Goal: Task Accomplishment & Management: Use online tool/utility

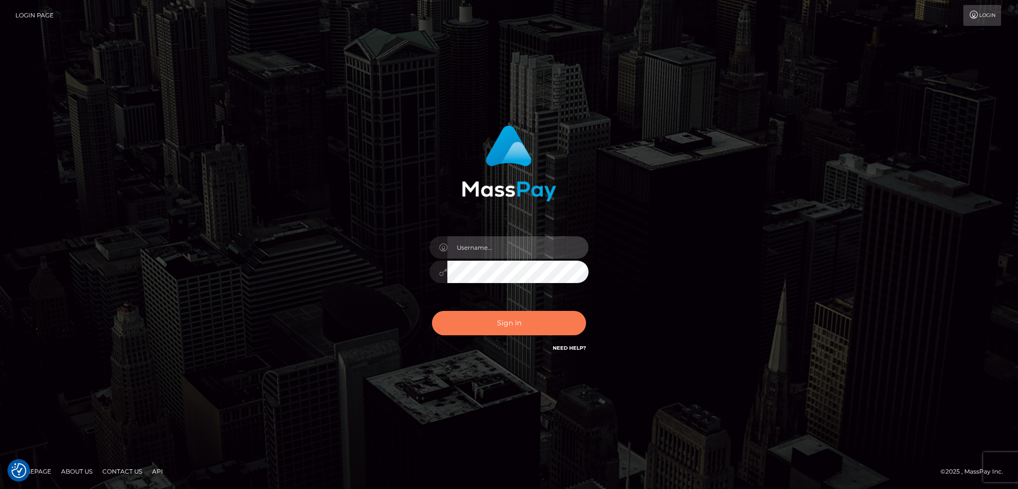
type input "alexstef"
click at [513, 330] on button "Sign in" at bounding box center [509, 323] width 154 height 24
type input "alexstef"
click at [509, 327] on button "Sign in" at bounding box center [509, 323] width 154 height 24
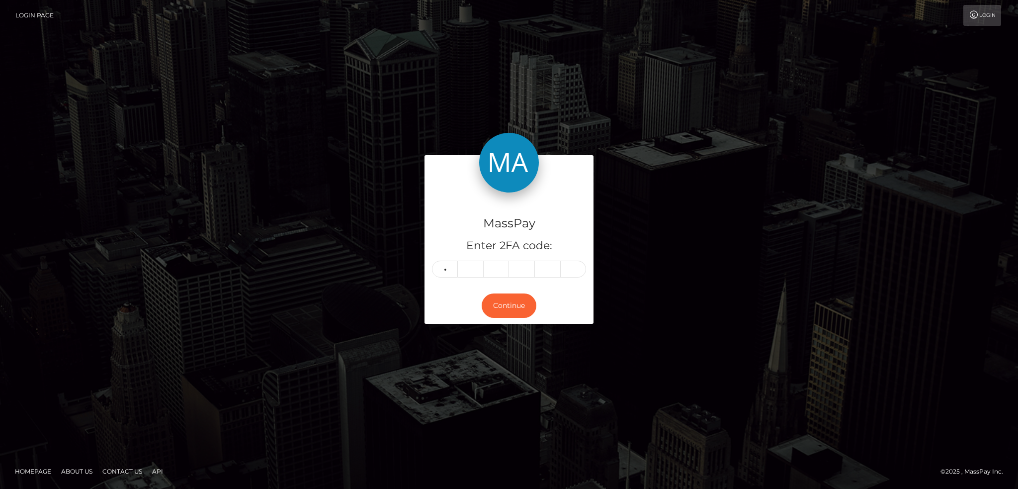
type input "1"
type input "9"
type input "6"
type input "1"
type input "5"
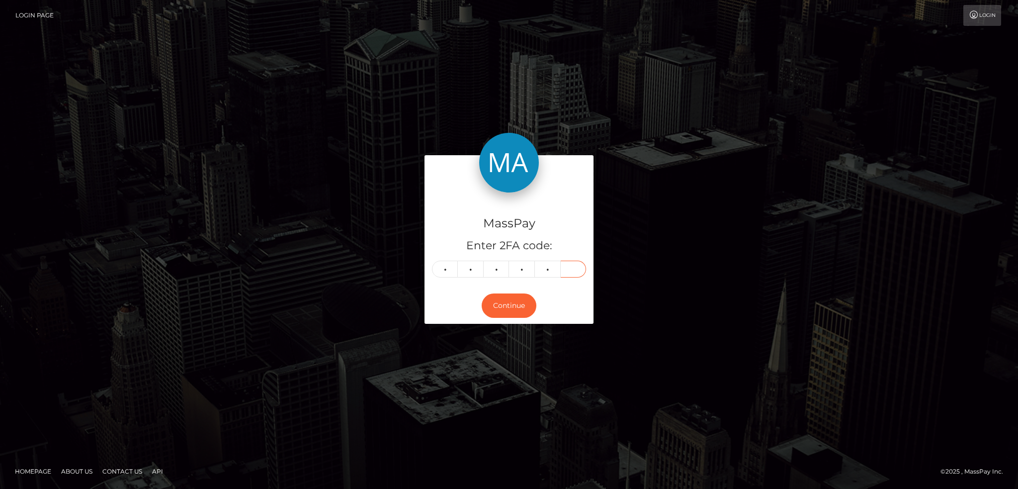
type input "3"
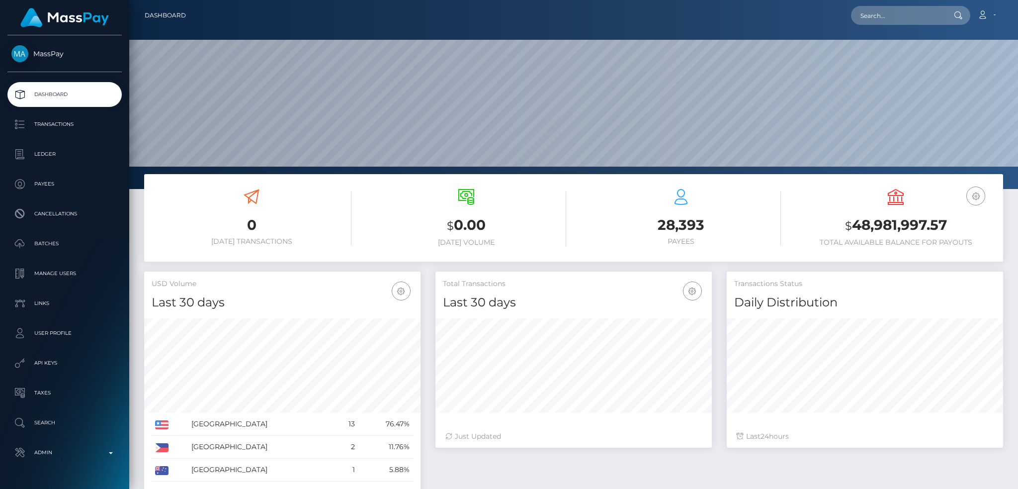
scroll to position [176, 276]
click at [891, 17] on input "text" at bounding box center [897, 15] width 93 height 19
paste input "lenguyenngocnhi2809@gmail.com"
type input "lenguyenngocnhi2809@gmail.com"
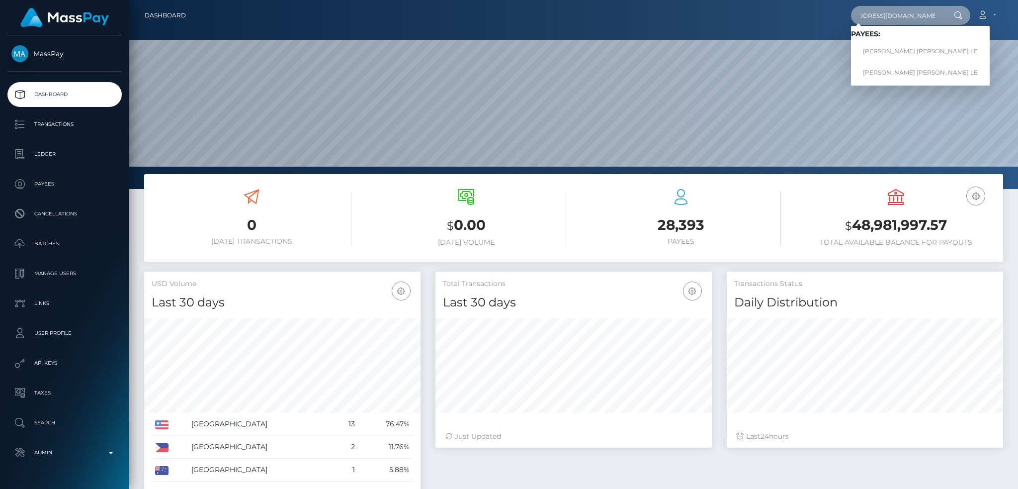
scroll to position [0, 0]
click at [895, 75] on link "NGUYEN NGOC NHI LE" at bounding box center [920, 72] width 139 height 18
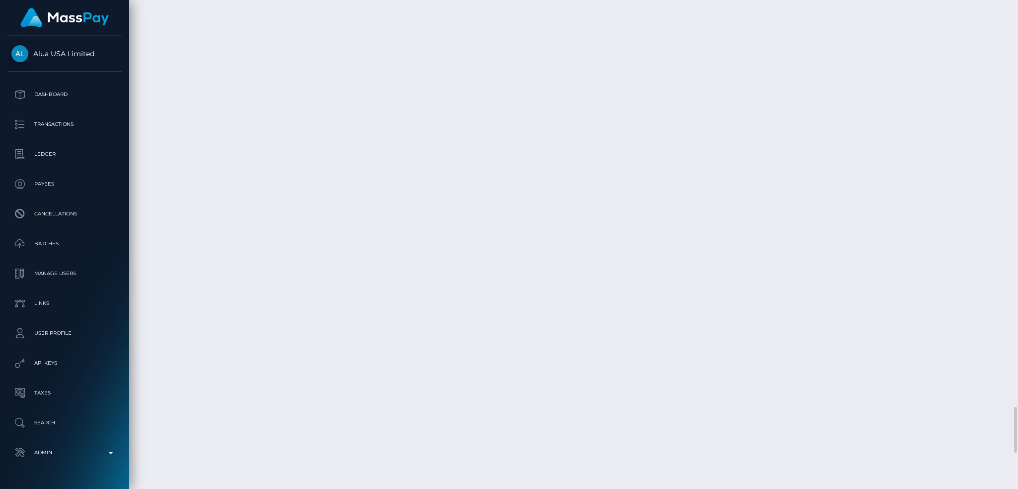
scroll to position [4440, 0]
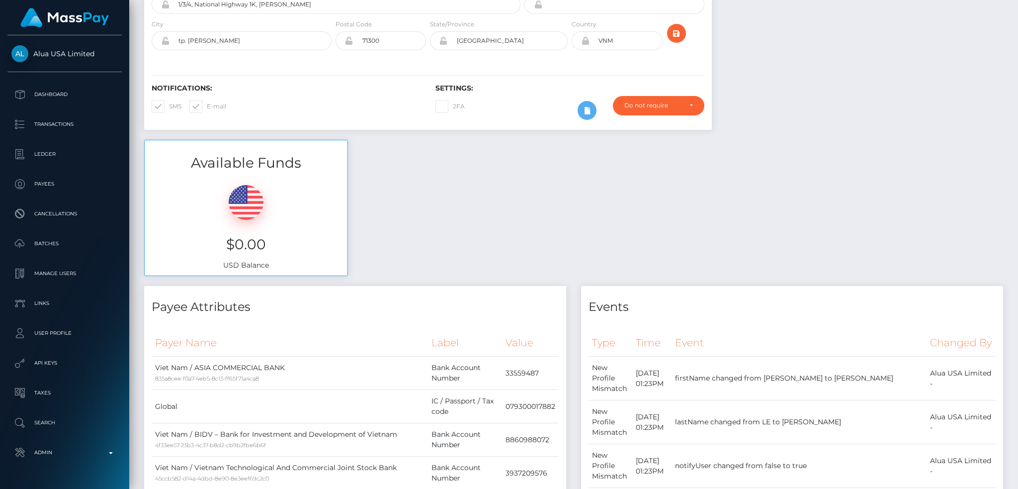
scroll to position [0, 0]
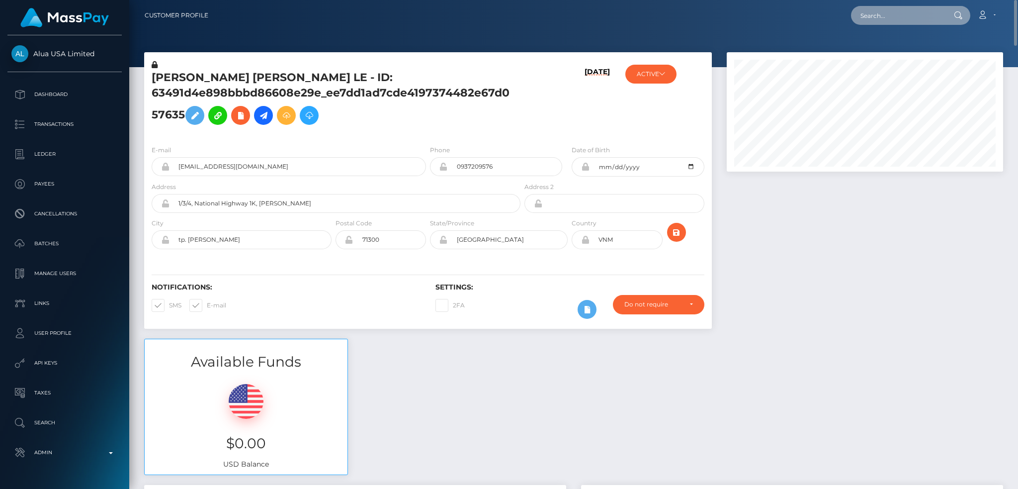
click at [932, 15] on input "text" at bounding box center [897, 15] width 93 height 19
paste input "9d68d807-1f2d-43be-94a7-9b52b91ede1d"
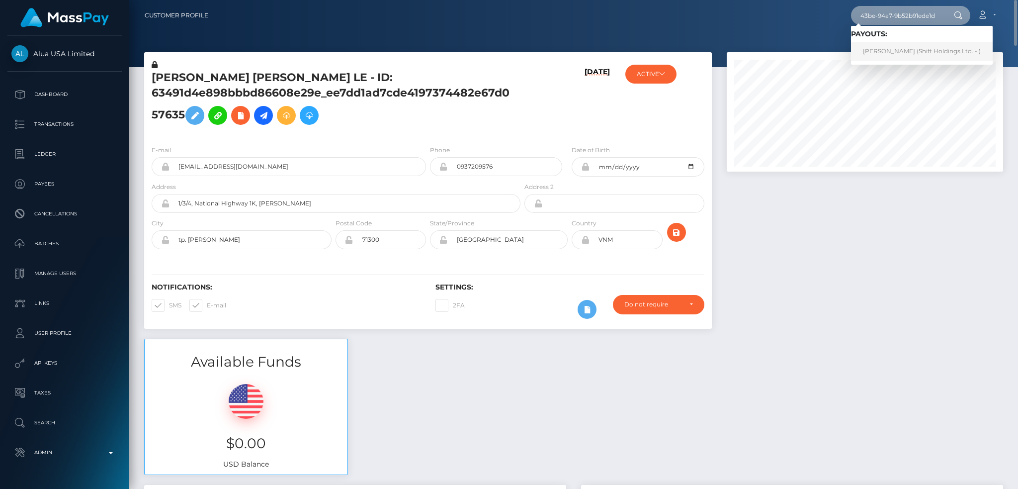
type input "9d68d807-1f2d-43be-94a7-9b52b91ede1d"
click at [899, 52] on link "Guilherme Pescuma (Shift Holdings Ltd. - )" at bounding box center [922, 51] width 142 height 18
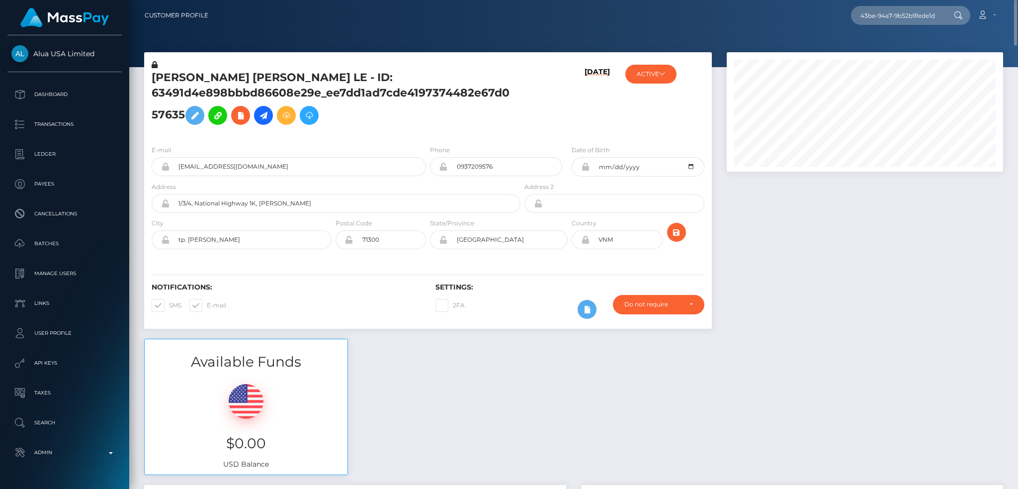
scroll to position [0, 0]
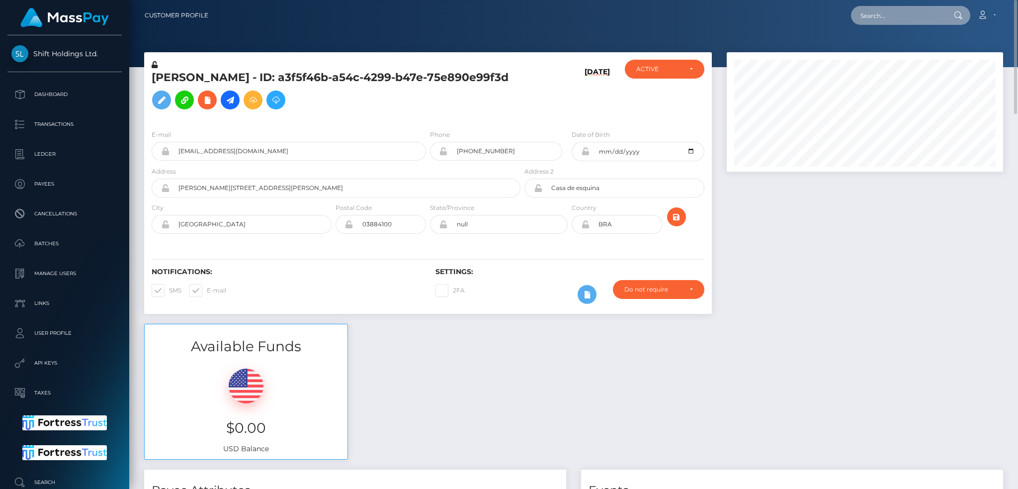
click at [880, 11] on input "text" at bounding box center [897, 15] width 93 height 19
paste input "acc1e941-d01c-42dd-b924-7038ac4c3975"
type input "acc1e941-d01c-42dd-b924-7038ac4c3975"
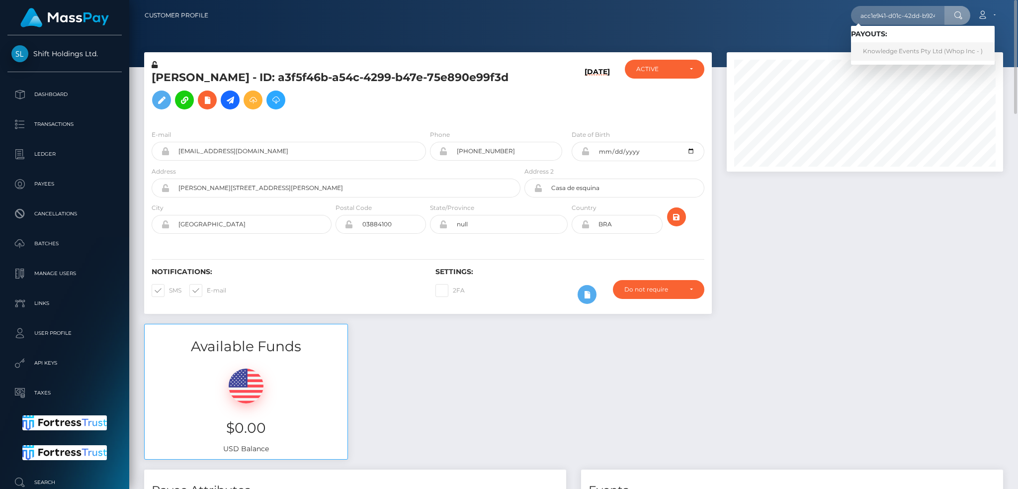
click at [887, 52] on link "Knowledge Events Pty Ltd (Whop Inc - )" at bounding box center [923, 51] width 144 height 18
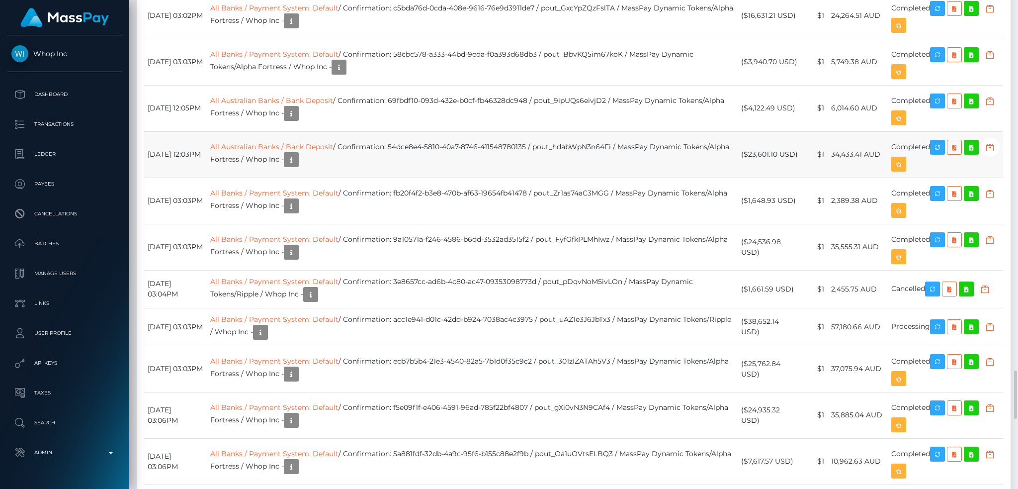
scroll to position [2386, 0]
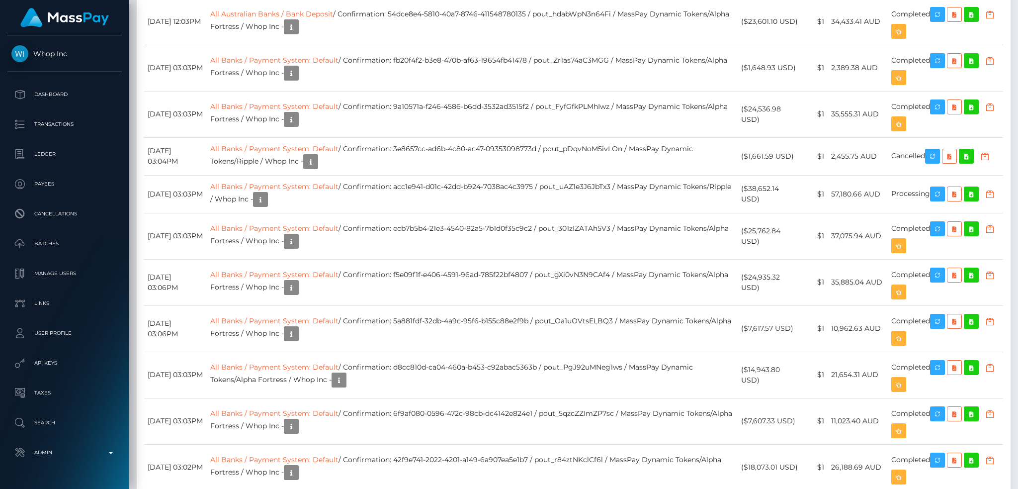
click at [942, 294] on div "Force status update" at bounding box center [933, 282] width 73 height 25
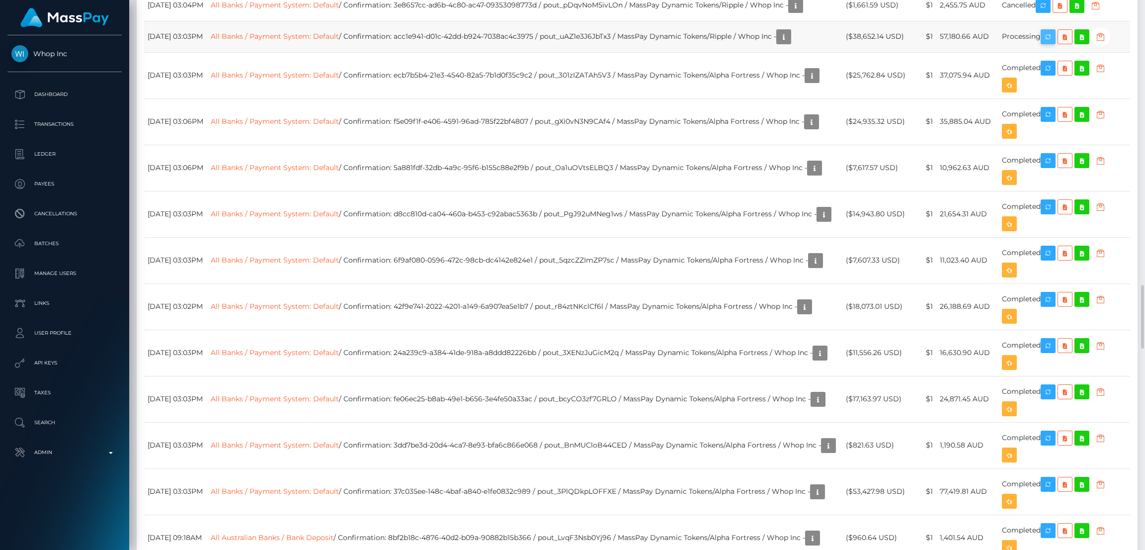
scroll to position [119, 319]
click at [1017, 43] on icon "button" at bounding box center [1048, 37] width 12 height 12
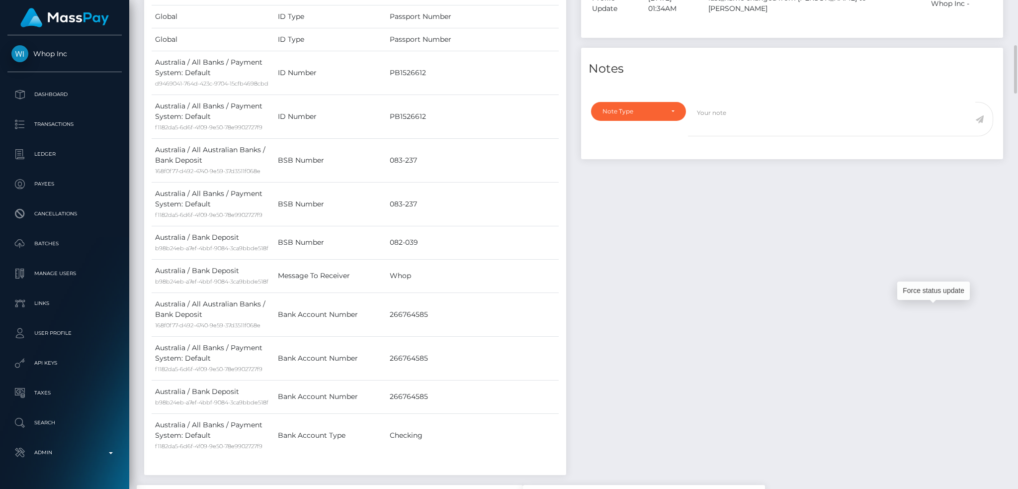
scroll to position [0, 0]
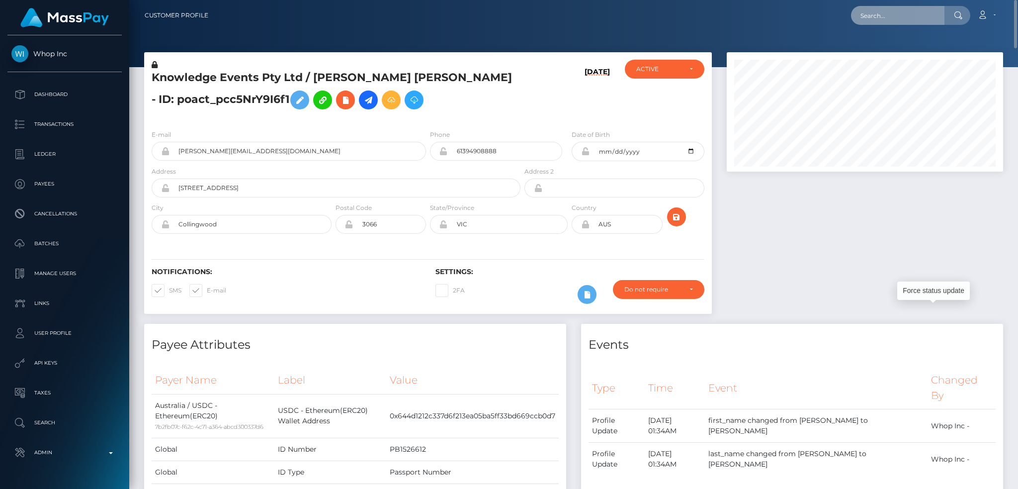
click at [894, 12] on input "text" at bounding box center [897, 15] width 93 height 19
paste input "[EMAIL_ADDRESS][DOMAIN_NAME]"
type input "[EMAIL_ADDRESS][DOMAIN_NAME]"
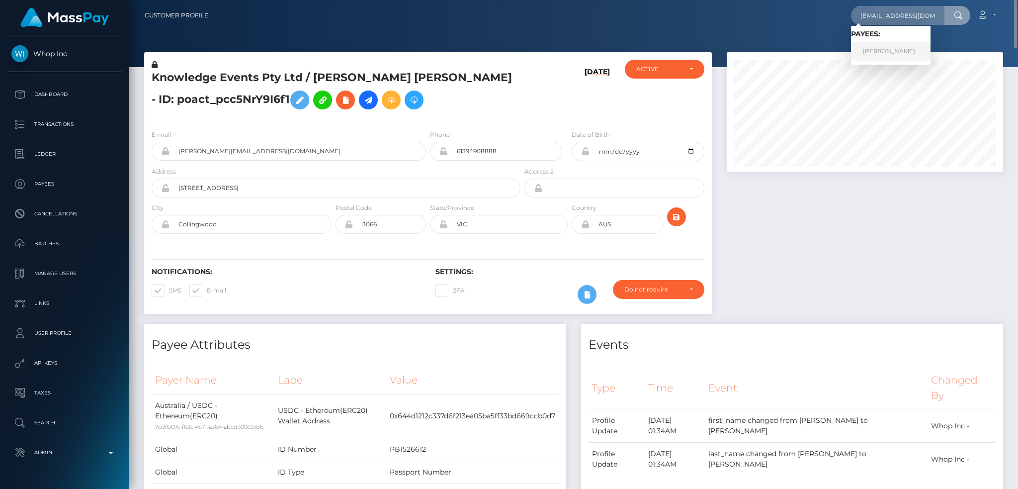
click at [899, 46] on link "Aleksey Avseenko" at bounding box center [891, 51] width 80 height 18
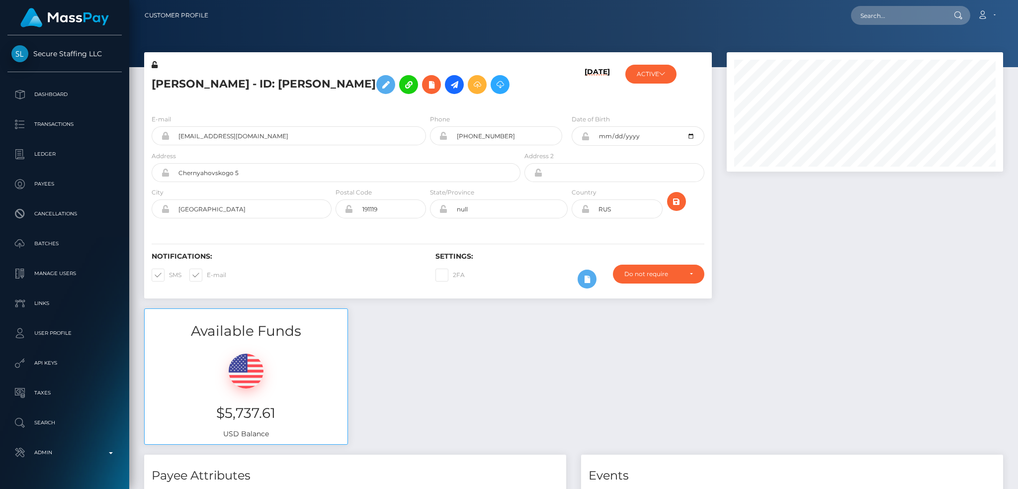
scroll to position [119, 276]
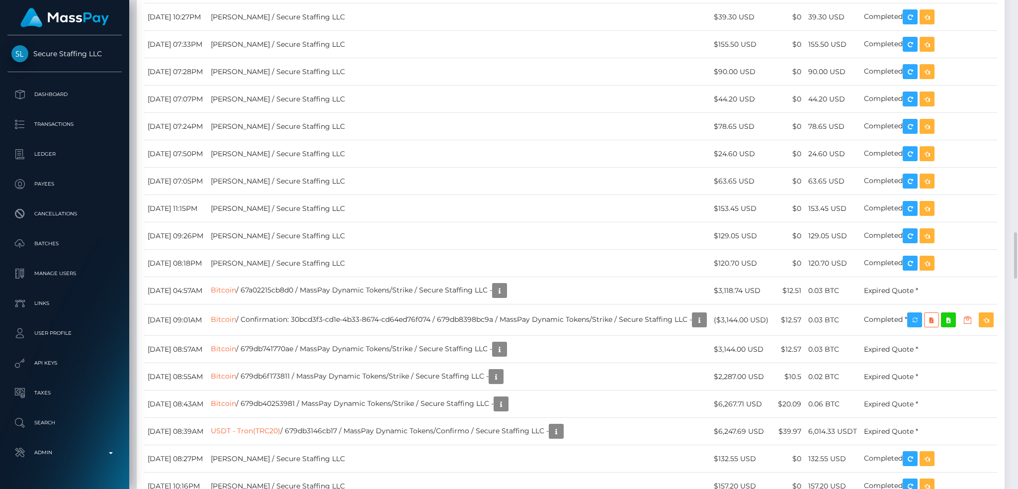
drag, startPoint x: 499, startPoint y: 134, endPoint x: 500, endPoint y: 139, distance: 5.0
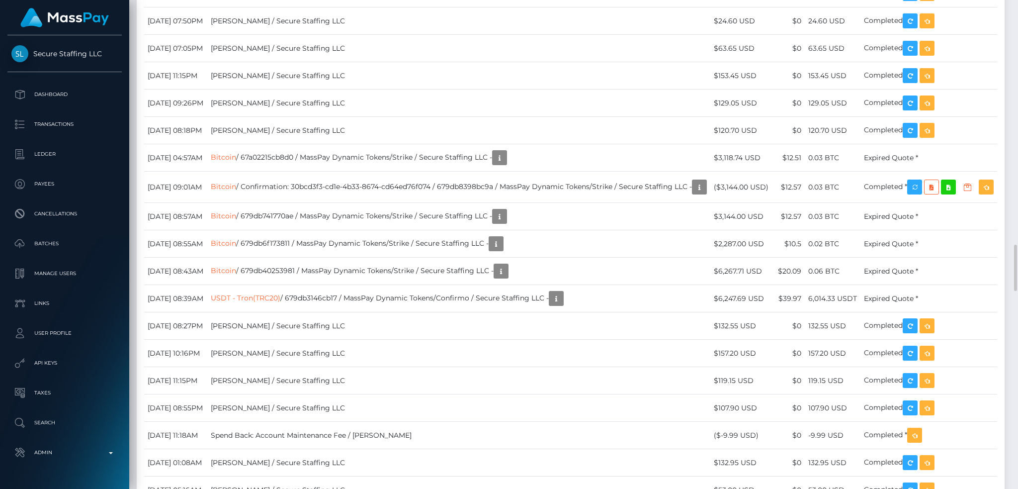
scroll to position [2916, 0]
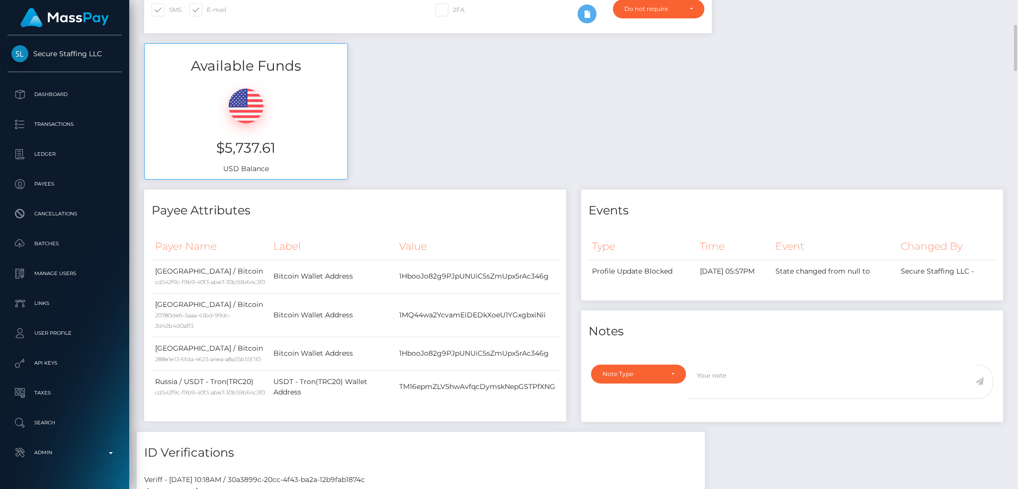
scroll to position [0, 0]
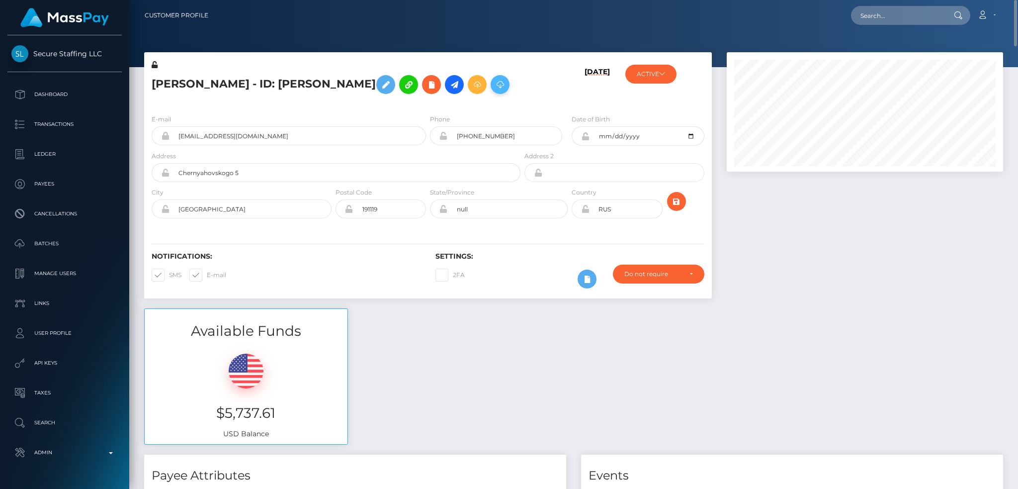
click at [494, 91] on icon at bounding box center [500, 85] width 12 height 12
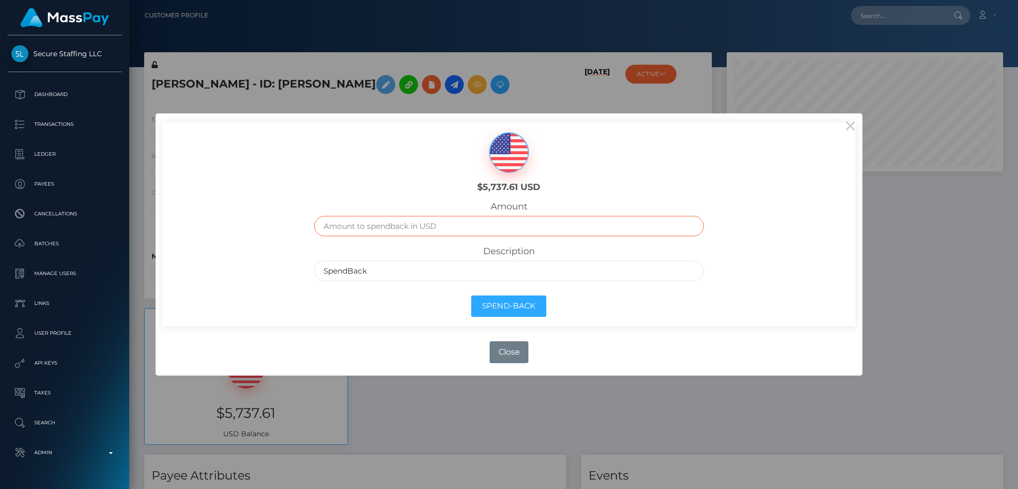
click at [492, 226] on input "text" at bounding box center [508, 226] width 389 height 20
type input "7"
type input "5737.61"
click at [519, 302] on button "Spend-Back" at bounding box center [508, 305] width 75 height 21
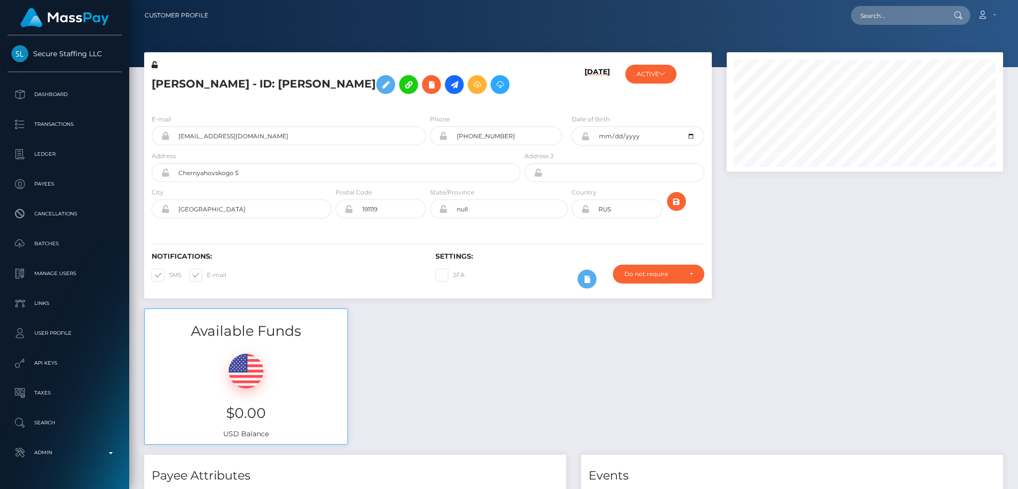
scroll to position [119, 276]
click at [865, 20] on input "text" at bounding box center [897, 15] width 93 height 19
paste input "1349944789"
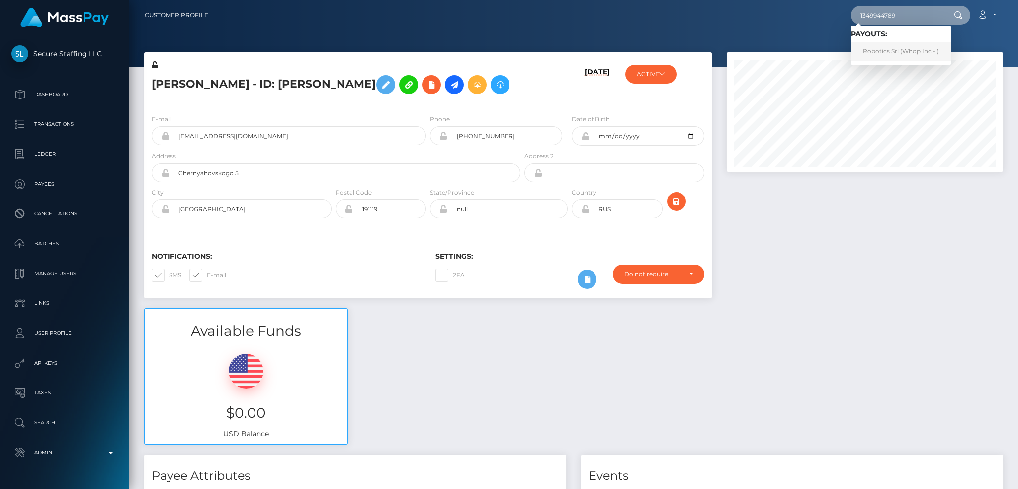
type input "1349944789"
click at [893, 51] on link "Robotics Srl (Whop Inc - )" at bounding box center [901, 51] width 100 height 18
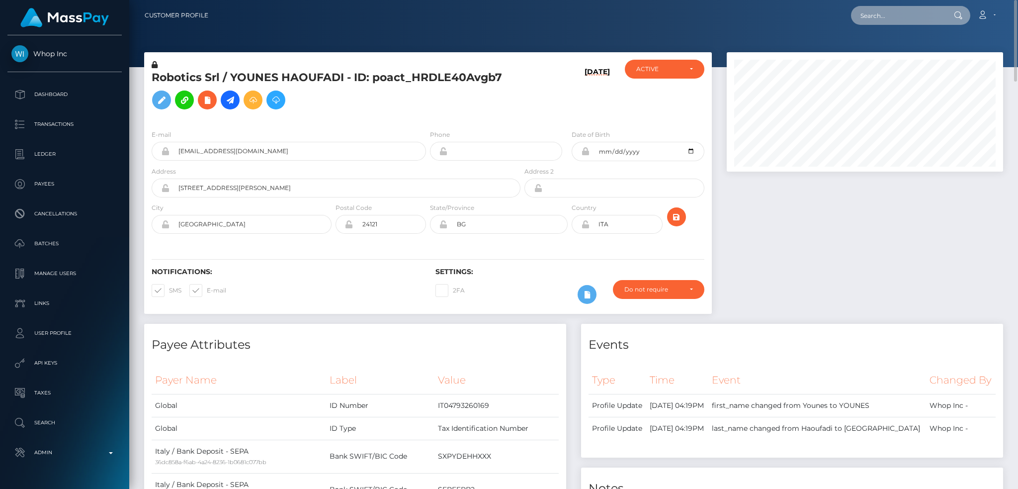
click at [893, 8] on input "text" at bounding box center [897, 15] width 93 height 19
paste input "1344304972"
type input "1344304972"
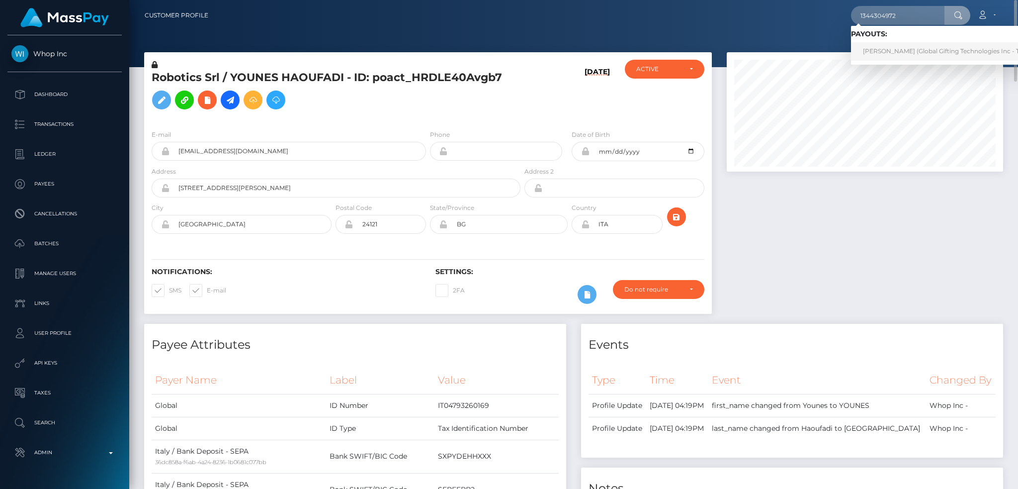
click at [888, 47] on link "Monika Ferreira (Global Gifting Technologies Inc - Throne)" at bounding box center [951, 51] width 200 height 18
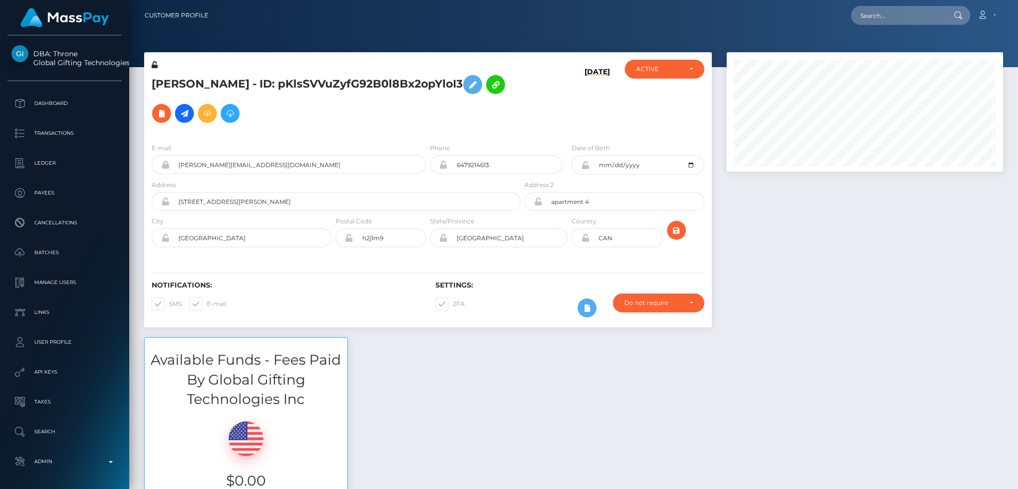
scroll to position [119, 276]
click at [864, 15] on input "text" at bounding box center [897, 15] width 93 height 19
paste input "poact_aUoLKukeU7W4"
type input "poact_aUoLKukeU7W4"
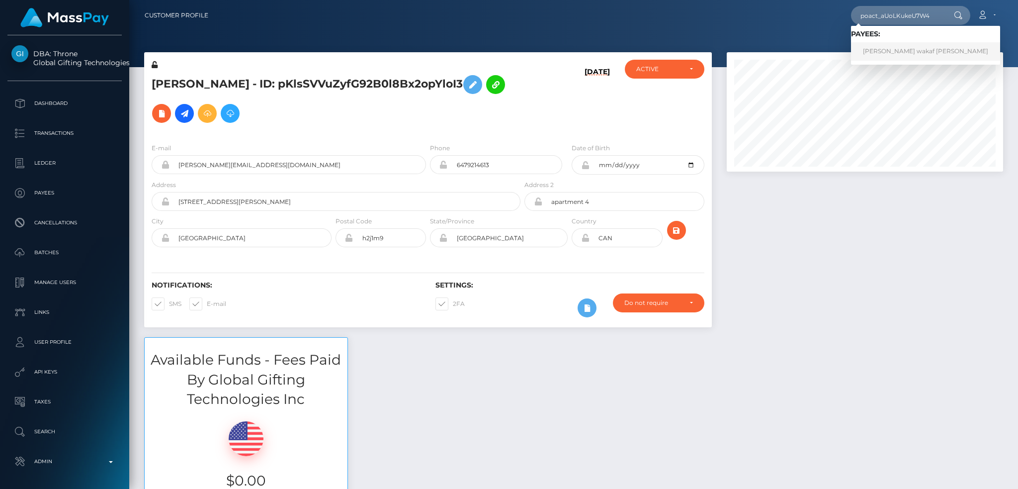
click at [885, 51] on link "[PERSON_NAME] wakaf [PERSON_NAME]" at bounding box center [925, 51] width 149 height 18
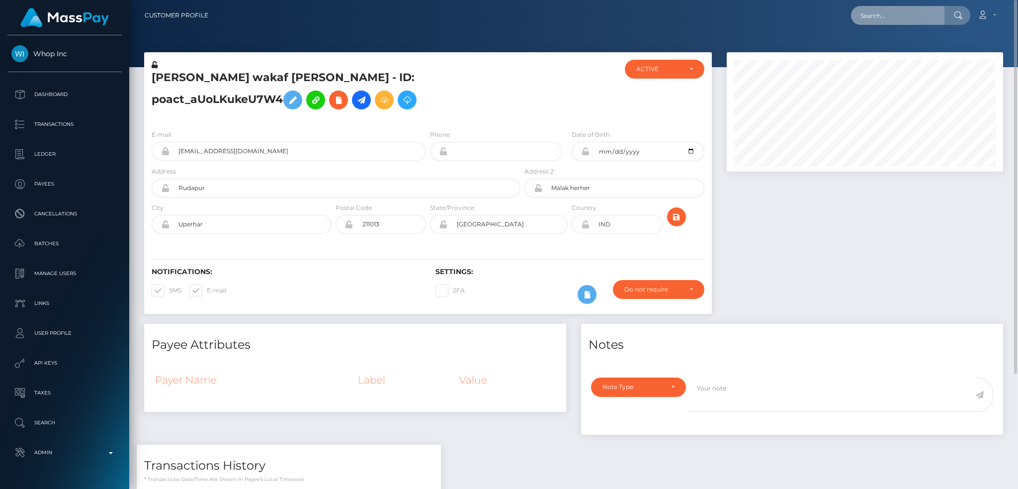
click at [873, 20] on input "text" at bounding box center [897, 15] width 93 height 19
paste input "cd785e4e-9272-11f0-bd85-0694aced620"
click at [872, 16] on input "cd785e4e-9272-11f0-bd85-0694aced620" at bounding box center [897, 15] width 93 height 19
paste input "b"
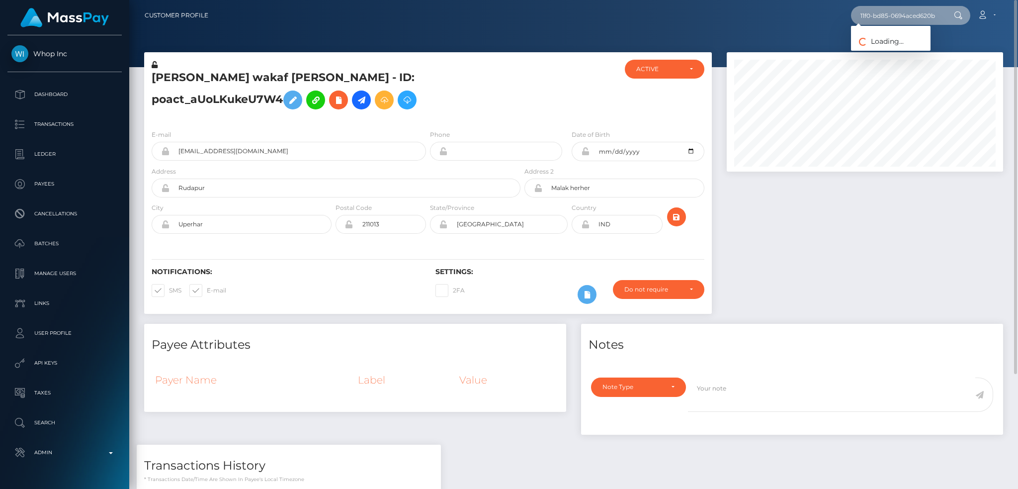
type input "cd785e4e-9272-11f0-bd85-0694aced620b"
click at [889, 50] on link "Rolando Santos" at bounding box center [891, 51] width 80 height 18
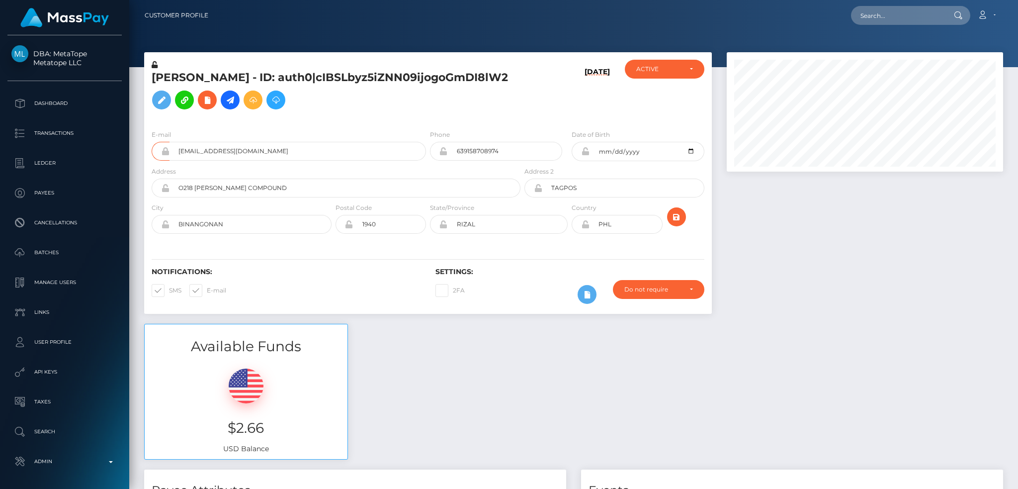
click at [321, 151] on input "[EMAIL_ADDRESS][DOMAIN_NAME]" at bounding box center [297, 151] width 256 height 19
click at [865, 12] on input "text" at bounding box center [897, 15] width 93 height 19
paste input "129211"
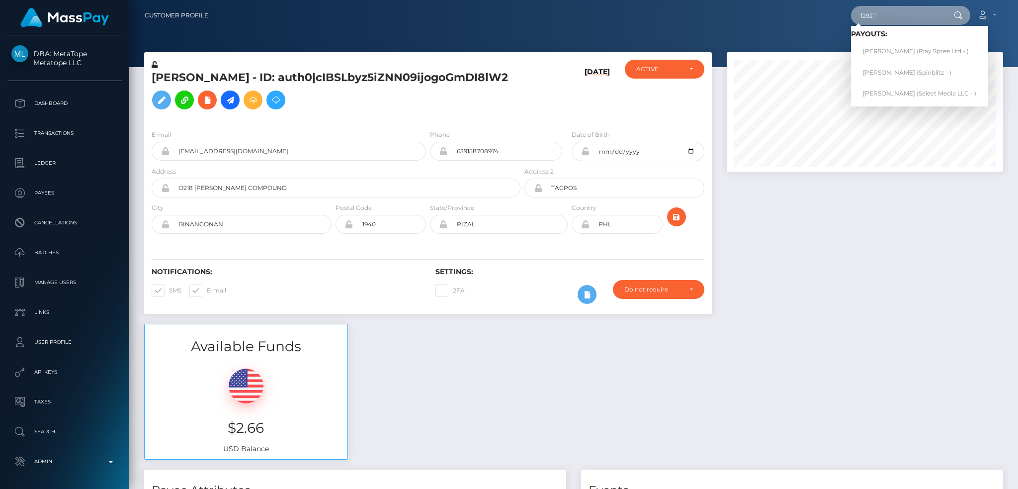
click at [864, 13] on input "129211" at bounding box center [897, 15] width 93 height 19
paste input "f304a469-315c-4671-92fd-81799cf08006"
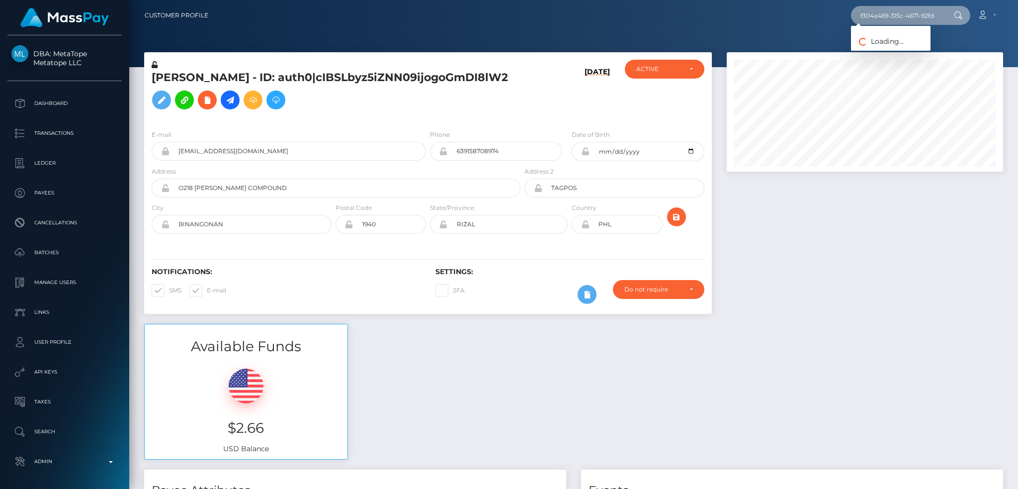
scroll to position [0, 44]
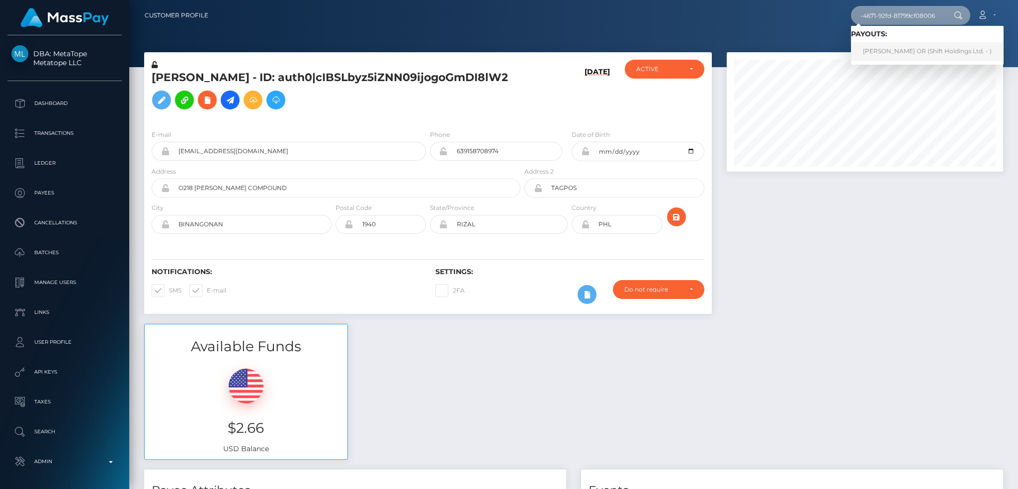
type input "f304a469-315c-4671-92fd-81799cf08006"
click at [895, 49] on link "JASMIN ELEONORA OR (Shift Holdings Ltd. - )" at bounding box center [927, 51] width 153 height 18
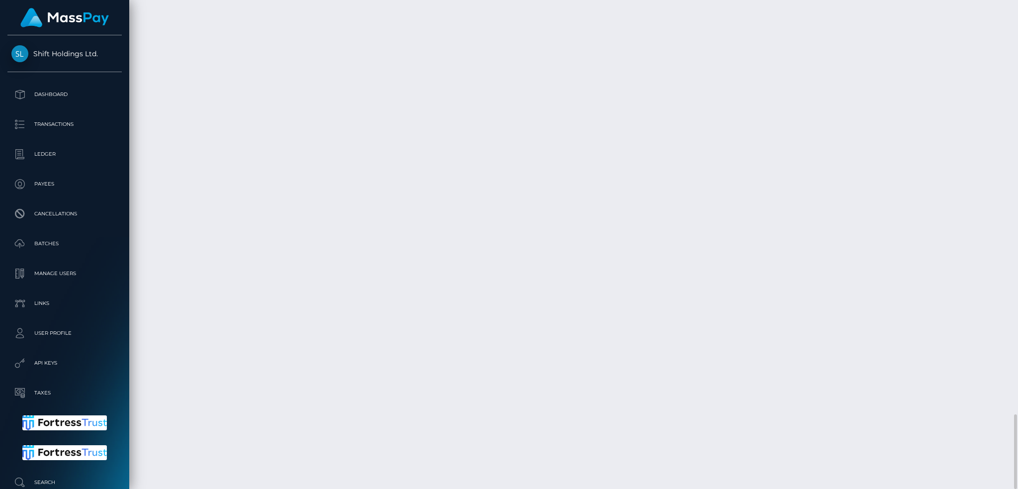
scroll to position [119, 276]
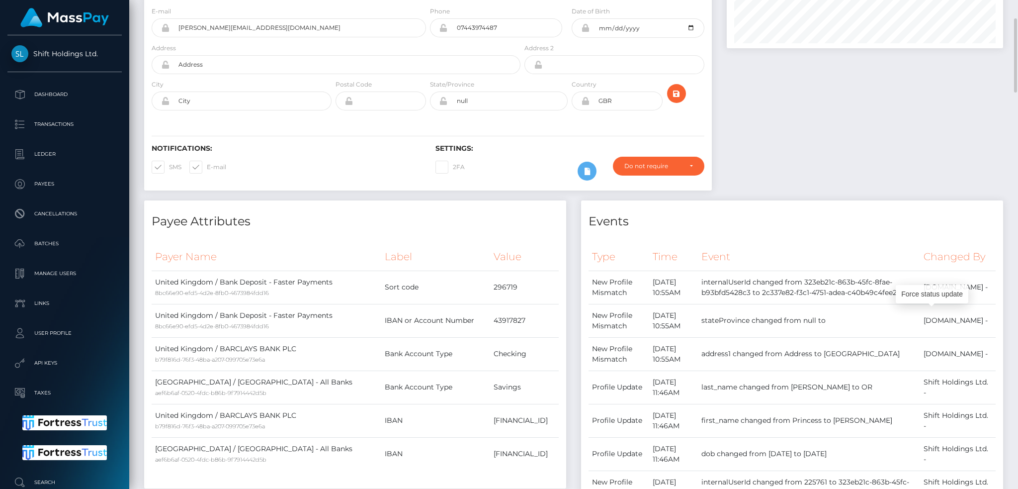
scroll to position [0, 0]
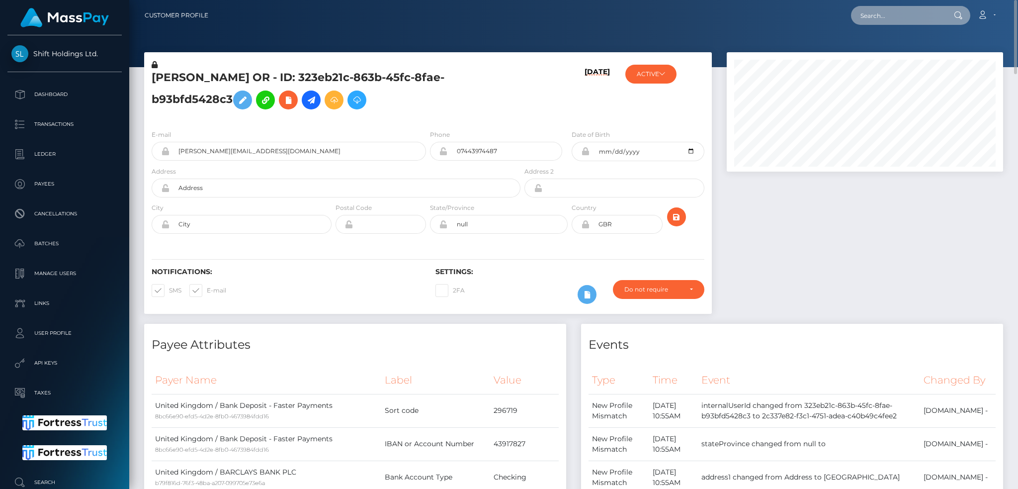
click at [913, 19] on input "text" at bounding box center [897, 15] width 93 height 19
paste input "d12af8c5-1d5e-47f7-9a33-769666aa0408"
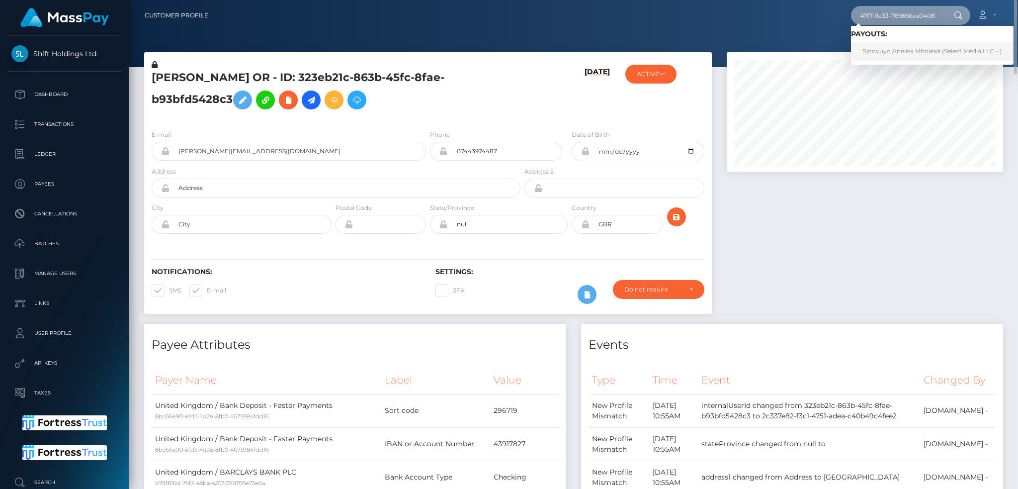
type input "d12af8c5-1d5e-47f7-9a33-769666aa0408"
click at [885, 49] on link "Sinovuyo Anelisa Mboleka (Select Media LLC - )" at bounding box center [932, 51] width 163 height 18
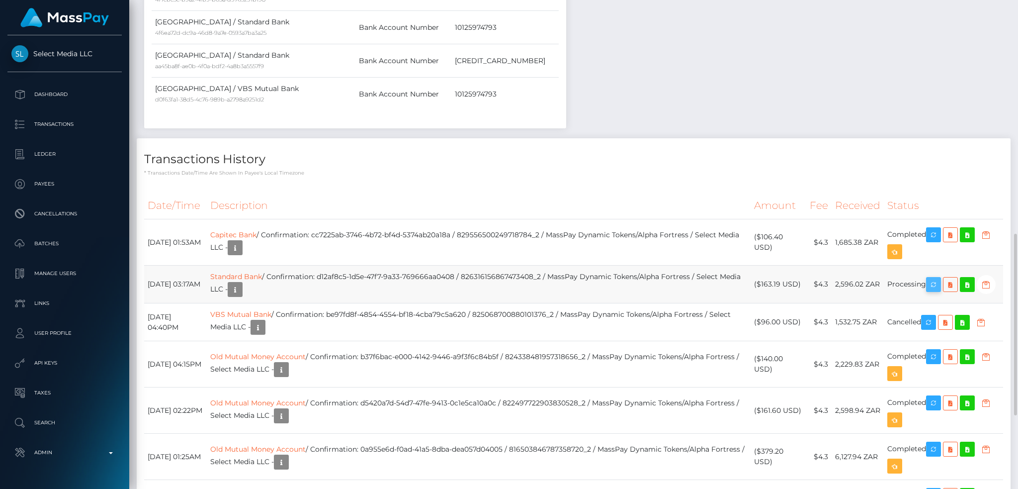
scroll to position [119, 276]
click at [935, 281] on icon "button" at bounding box center [933, 284] width 12 height 12
click at [478, 279] on td "Standard Bank / Confirmation: d12af8c5-1d5e-47f7-9a33-769666aa0408 / 8263161568…" at bounding box center [479, 284] width 544 height 38
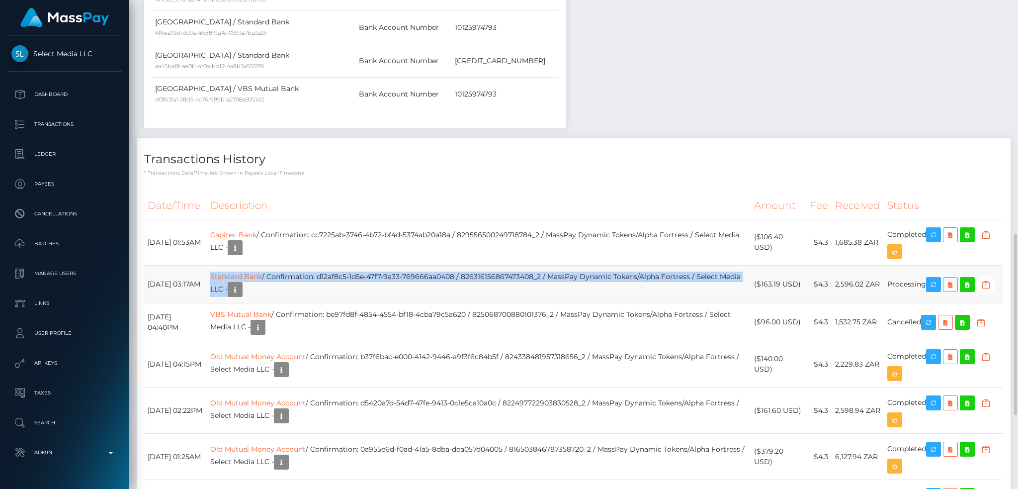
copy tr "Standard Bank / Confirmation: d12af8c5-1d5e-47f7-9a33-769666aa0408 / 8263161568…"
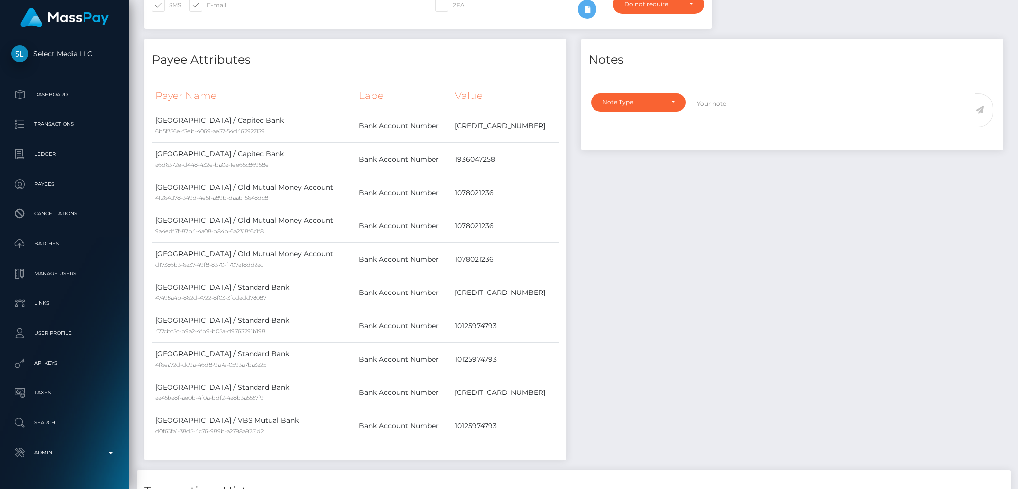
scroll to position [0, 0]
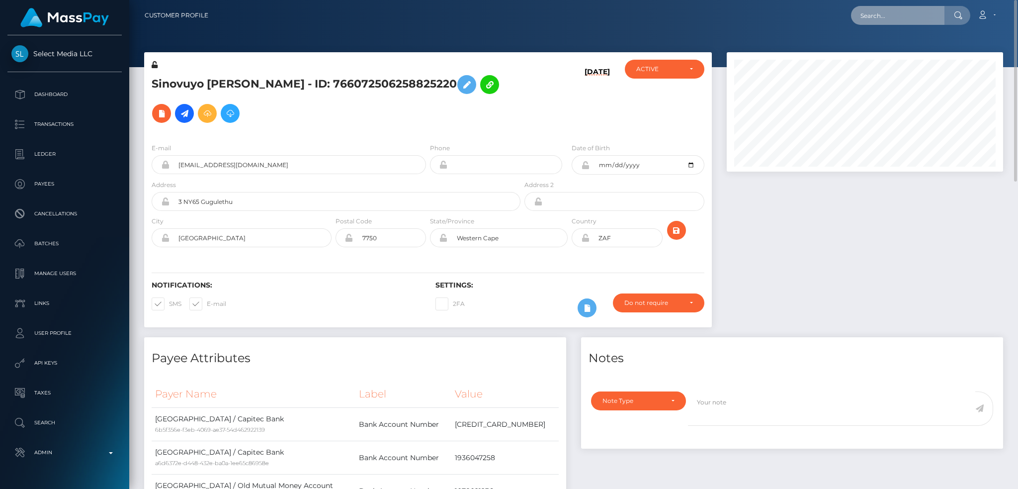
click at [902, 13] on input "text" at bounding box center [897, 15] width 93 height 19
paste input "raffaella.abde@gmail.com"
type input "raffaella.abde@gmail.com"
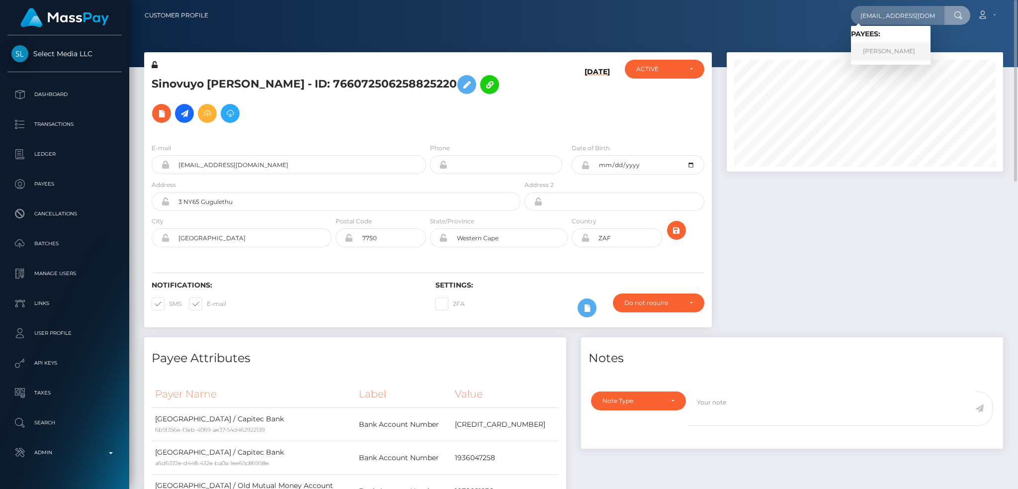
click at [871, 51] on link "Raffaella Abderhalden" at bounding box center [891, 51] width 80 height 18
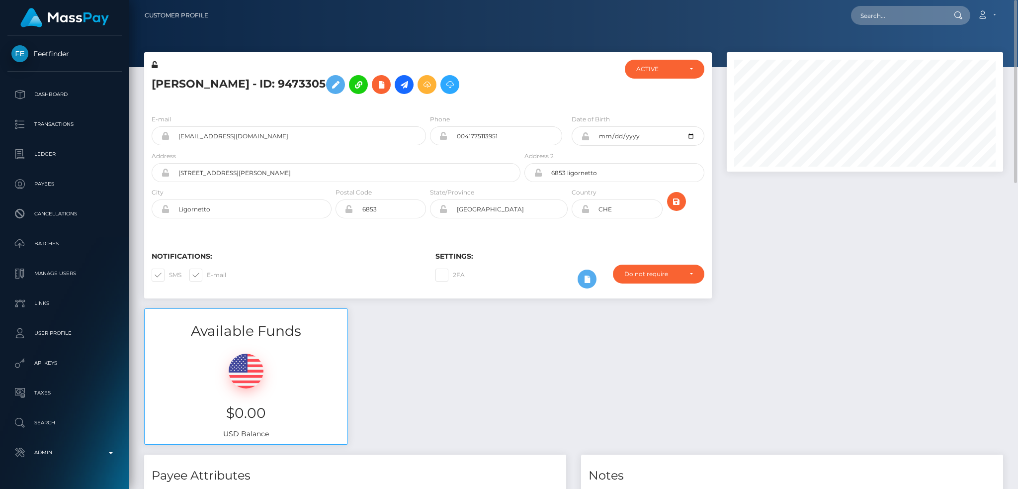
click at [164, 90] on h5 "Raffaella Abderhalden - ID: 9473305" at bounding box center [333, 84] width 363 height 29
click at [168, 86] on h5 "Raffaella Abderhalden - ID: 9473305" at bounding box center [333, 84] width 363 height 29
copy h5 "Raffaella"
click at [879, 19] on input "text" at bounding box center [897, 15] width 93 height 19
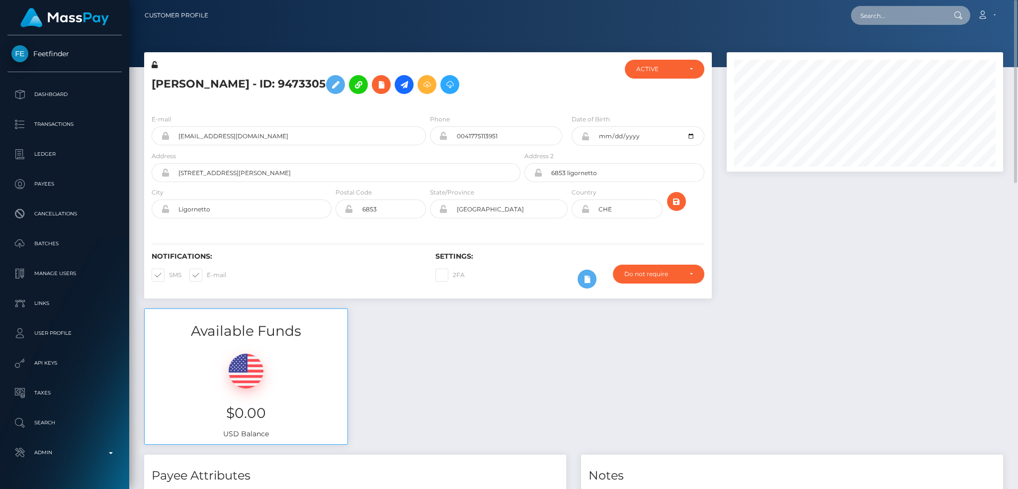
paste input "823784743907631104"
type input "823784743907631104"
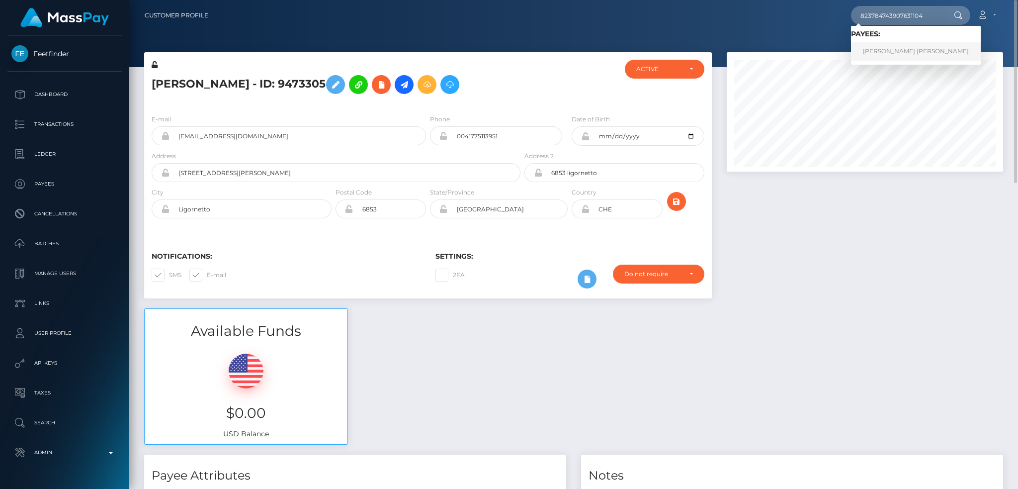
click at [935, 52] on link "PAOLA KATHIRIA PONCE VARGAS" at bounding box center [916, 51] width 130 height 18
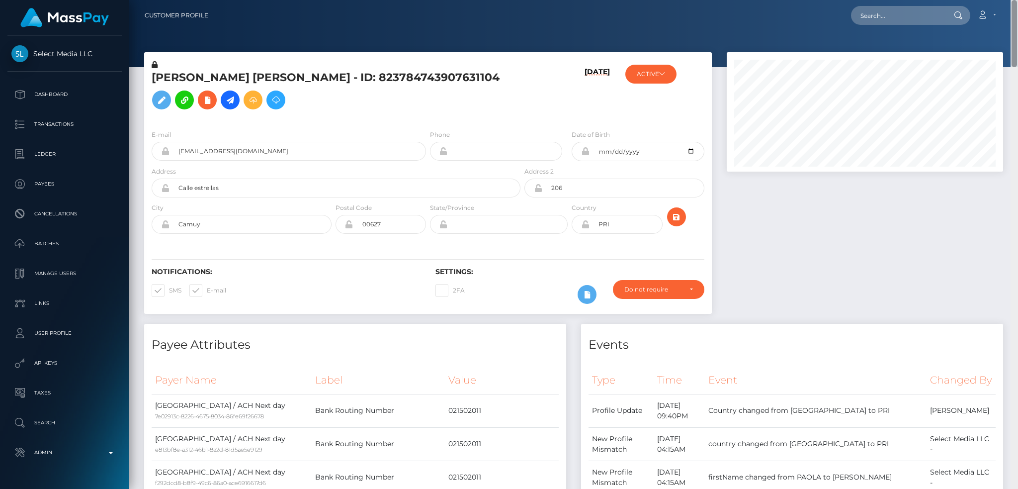
drag, startPoint x: 1016, startPoint y: 170, endPoint x: 1017, endPoint y: 0, distance: 171.0
click at [1017, 0] on div "Customer Profile Loading... Loading..." at bounding box center [573, 244] width 889 height 489
click at [905, 13] on input "text" at bounding box center [897, 15] width 93 height 19
paste input "pout_lzR9N4wLupiAV"
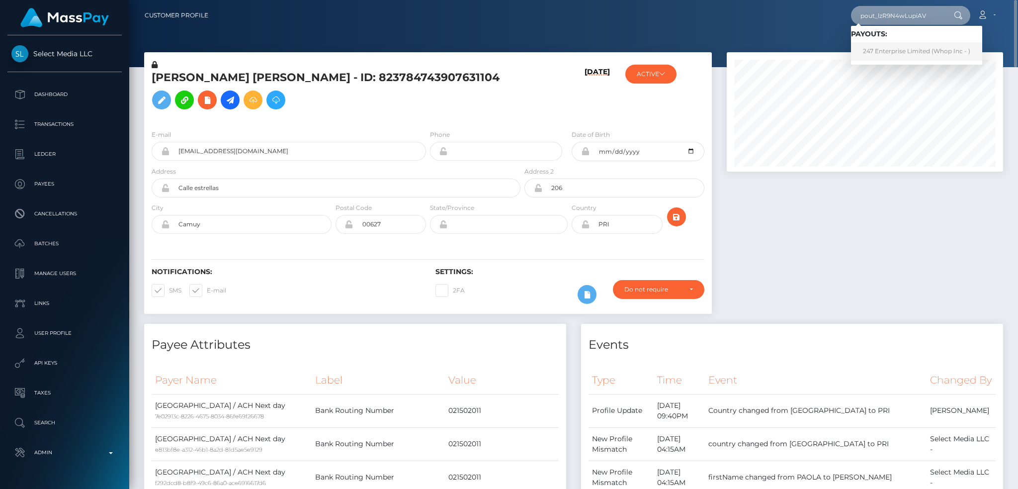
type input "pout_lzR9N4wLupiAV"
drag, startPoint x: 908, startPoint y: 54, endPoint x: 881, endPoint y: 56, distance: 26.4
click at [908, 54] on link "247 Enterprise Limited (Whop Inc - )" at bounding box center [916, 51] width 131 height 18
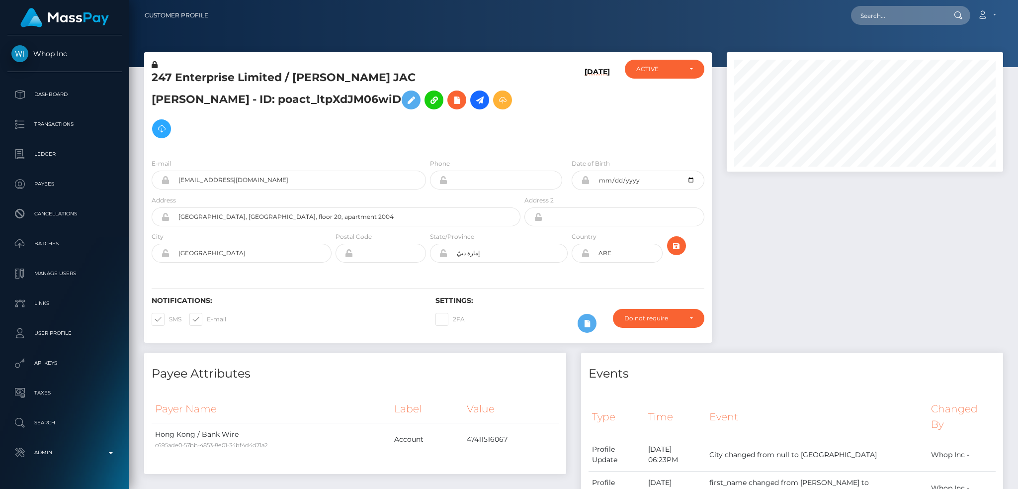
drag, startPoint x: 1014, startPoint y: 245, endPoint x: 1017, endPoint y: -23, distance: 267.4
click at [1017, 0] on html "Whop Inc Dashboard Transactions Ledger Payees Cancellations Links" at bounding box center [509, 244] width 1018 height 489
click at [914, 7] on input "text" at bounding box center [897, 15] width 93 height 19
paste input "93e0c780-7f5e-11f0-8023-0266f44cc279"
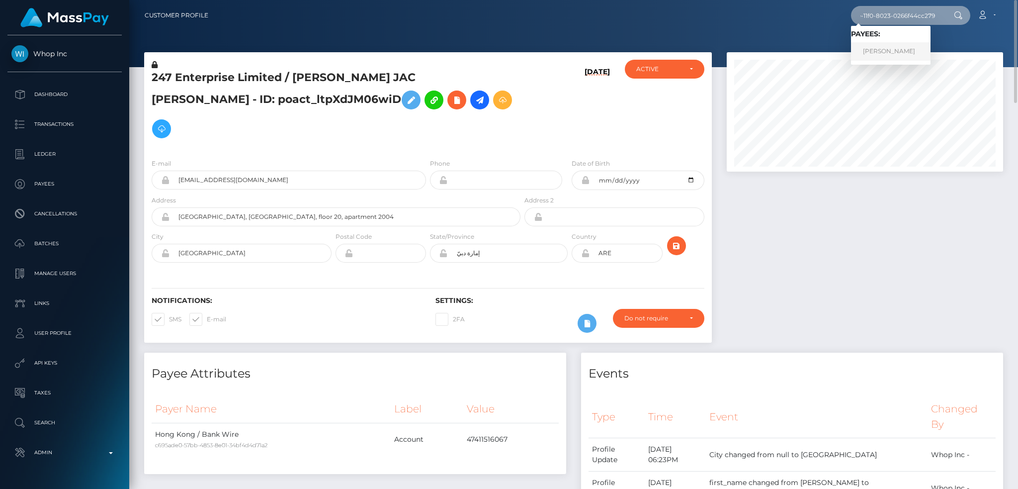
type input "93e0c780-7f5e-11f0-8023-0266f44cc279"
click at [903, 54] on link "[PERSON_NAME]" at bounding box center [891, 51] width 80 height 18
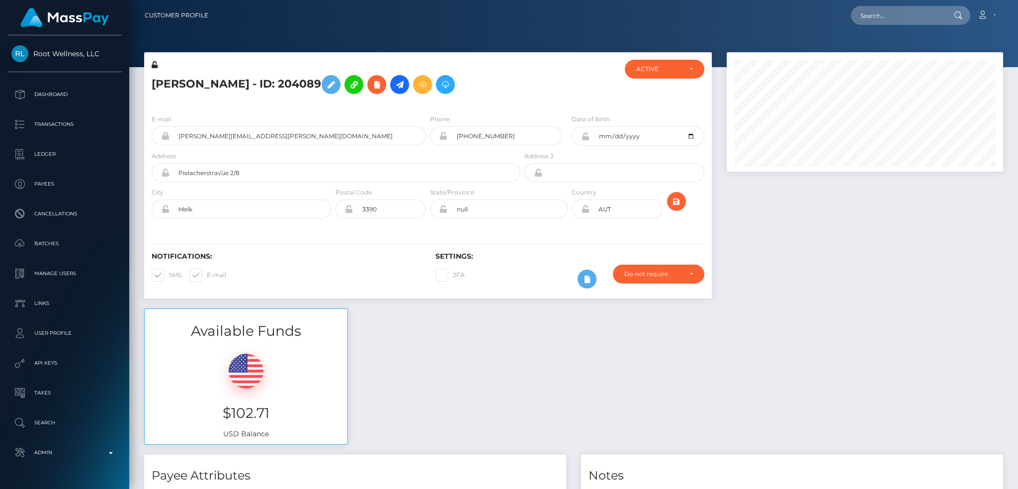
scroll to position [119, 276]
click at [900, 26] on nav "Customer Profile Loading... Loading... Account" at bounding box center [573, 15] width 889 height 31
click at [898, 18] on input "text" at bounding box center [897, 15] width 93 height 19
paste input "poact_hFDyVumajJ9i"
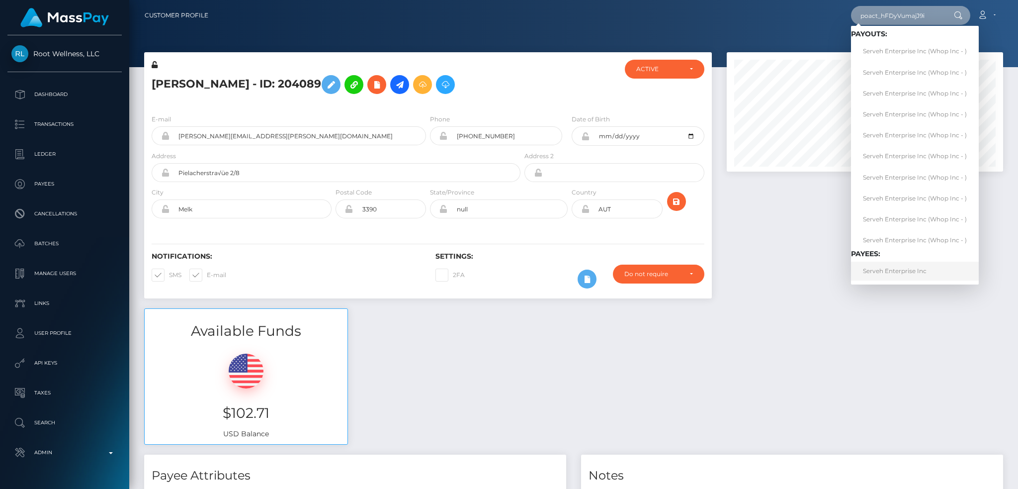
type input "poact_hFDyVumajJ9i"
click at [912, 270] on link "Serveh Enterprise Inc" at bounding box center [915, 270] width 128 height 18
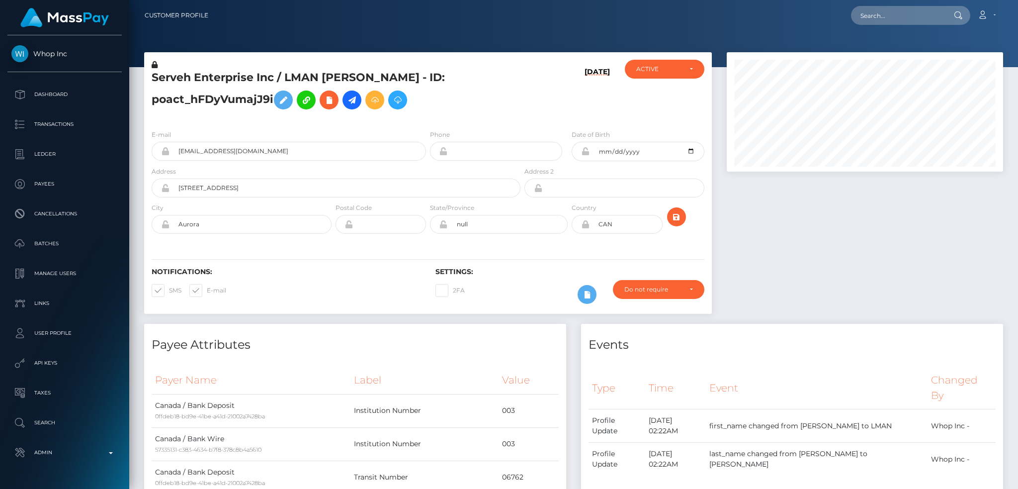
scroll to position [119, 276]
click at [354, 100] on icon at bounding box center [352, 100] width 12 height 12
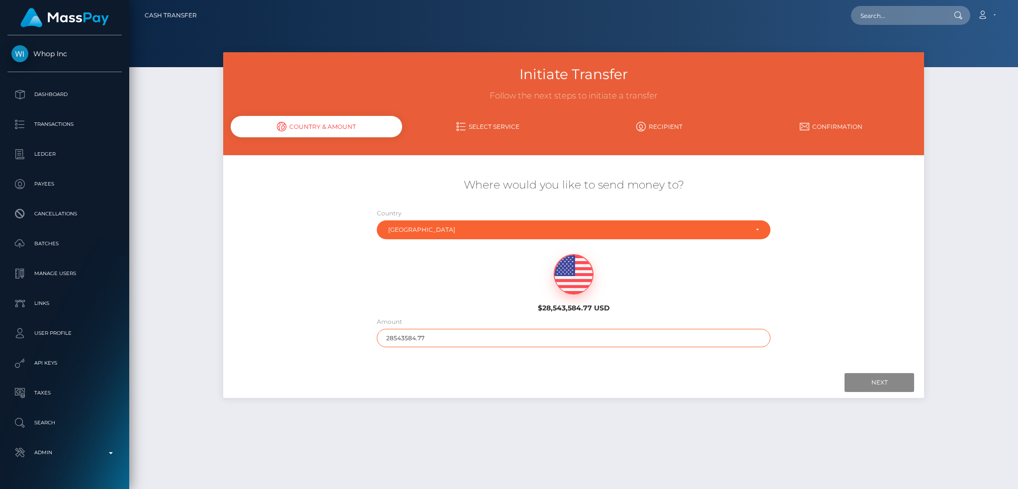
drag, startPoint x: 475, startPoint y: 337, endPoint x: 365, endPoint y: 334, distance: 110.4
click at [365, 334] on div "Where would you like to send money to? Country Abkhazia [GEOGRAPHIC_DATA] [GEOG…" at bounding box center [573, 261] width 701 height 179
type input "200"
click at [895, 378] on input "Next" at bounding box center [879, 382] width 70 height 19
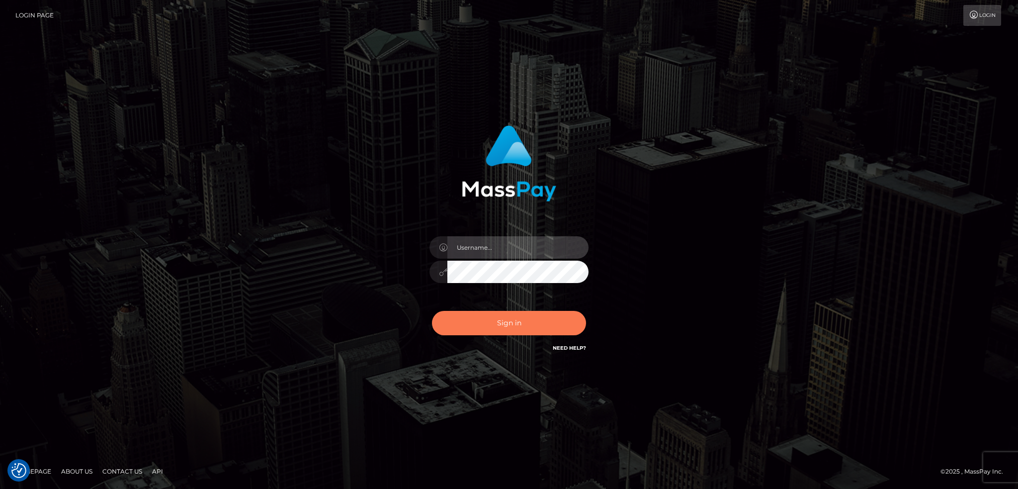
type input "alexstef"
click at [517, 317] on button "Sign in" at bounding box center [509, 323] width 154 height 24
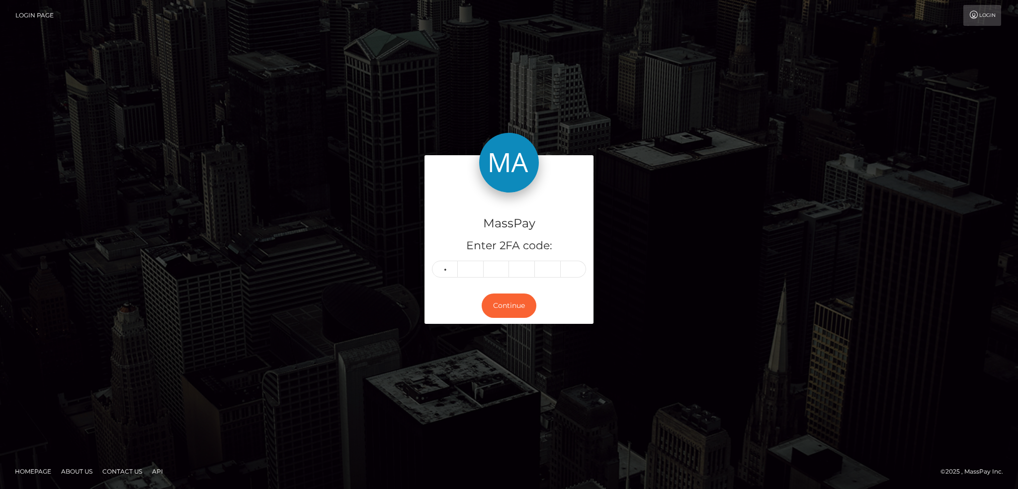
type input "2"
type input "0"
type input "3"
type input "0"
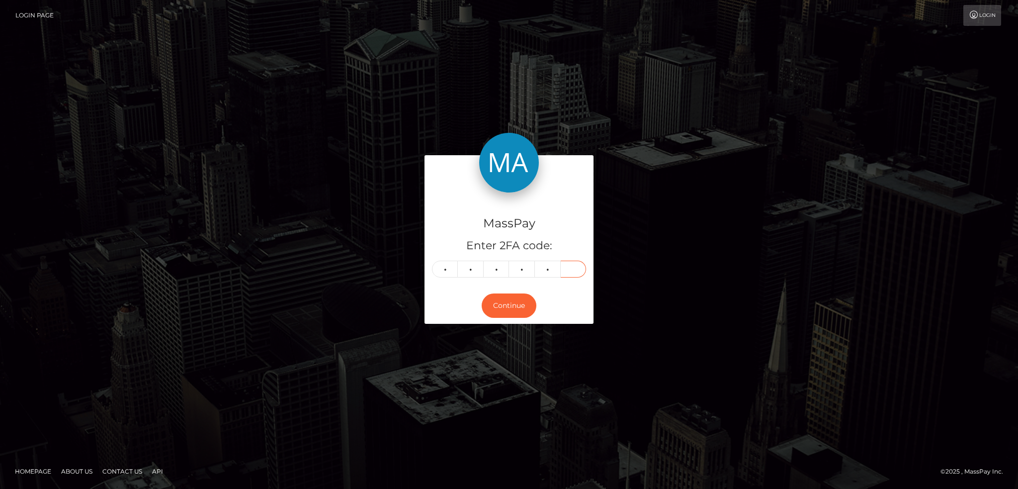
type input "8"
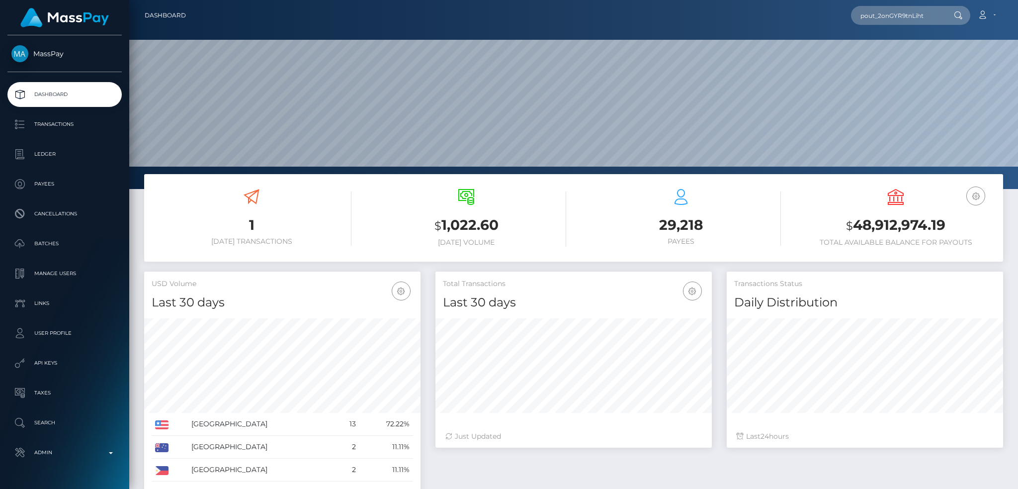
scroll to position [176, 276]
type input "pout_2onGYR9tnLiht"
click at [915, 54] on link "[PERSON_NAME] Trust (Whop Inc - )" at bounding box center [917, 51] width 133 height 18
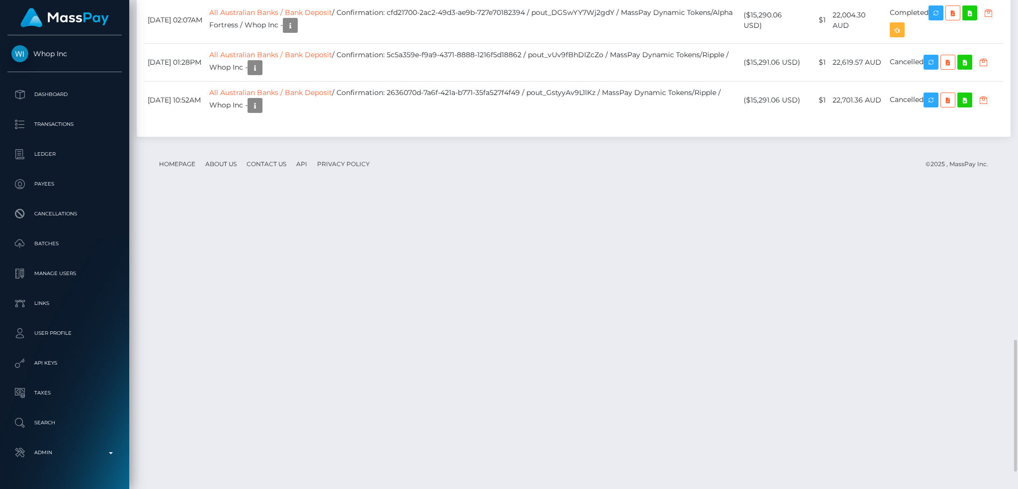
scroll to position [1190, 0]
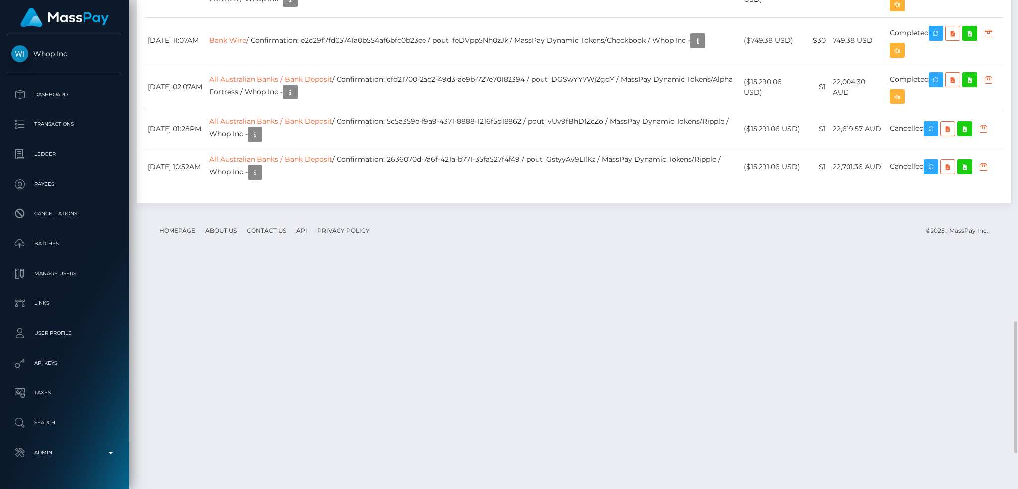
drag, startPoint x: 422, startPoint y: 159, endPoint x: 554, endPoint y: 156, distance: 131.3
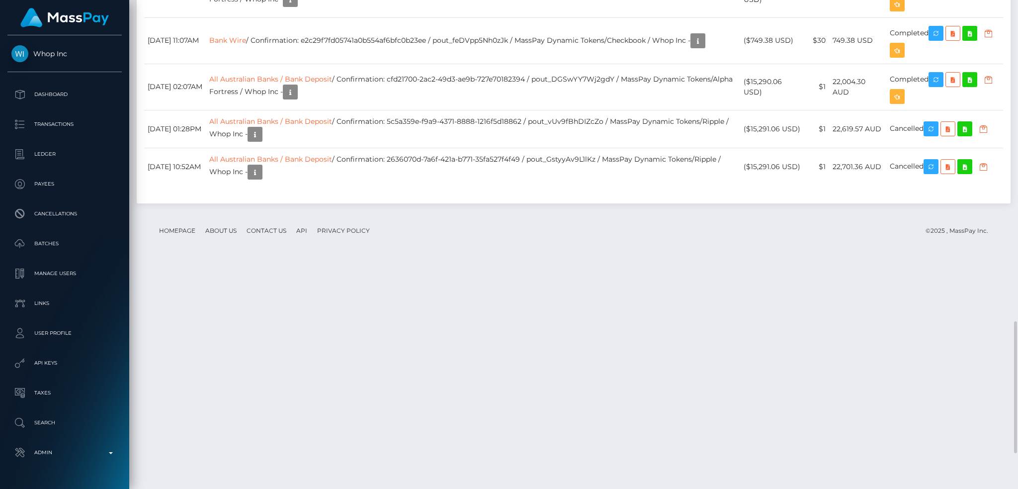
copy td "d8e24196-85f4-4cef-ae15-c6133de0f77a"
drag, startPoint x: 422, startPoint y: 114, endPoint x: 562, endPoint y: 115, distance: 139.7
copy td "926217b7-d782-4ace-a8e9-a7e81b697d09"
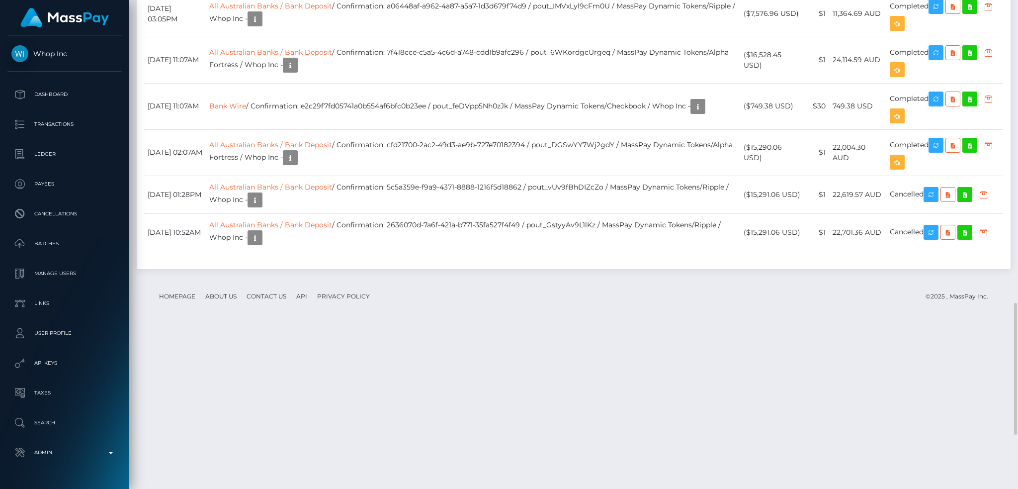
scroll to position [1124, 0]
